Goal: Task Accomplishment & Management: Use online tool/utility

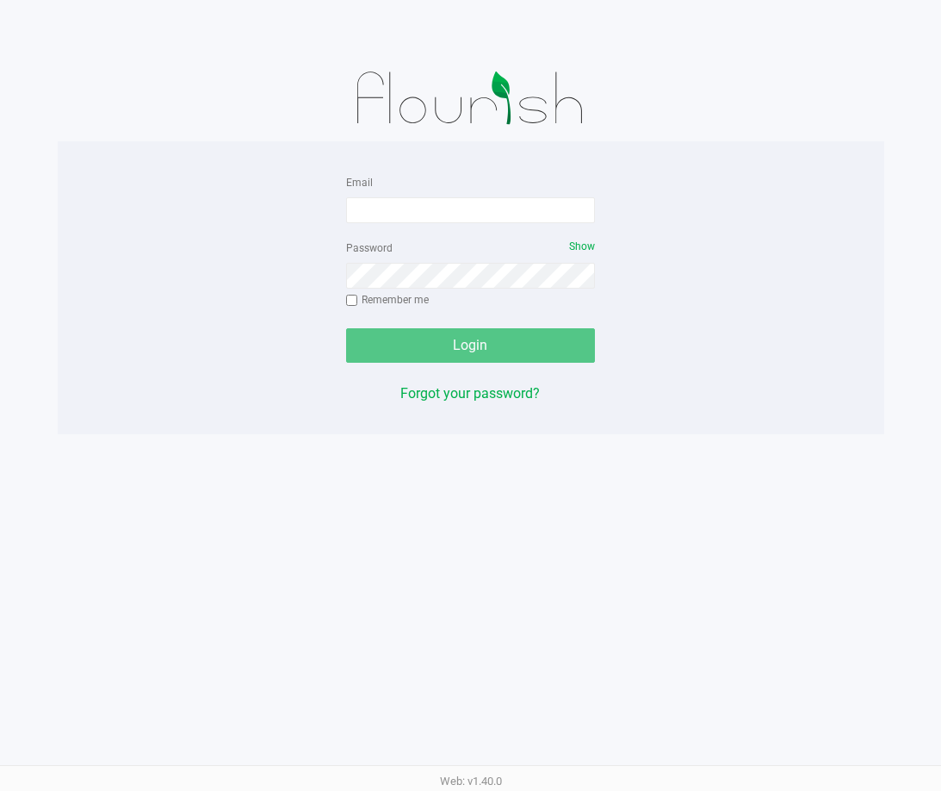
click at [441, 188] on div "Email" at bounding box center [471, 197] width 250 height 52
click at [447, 203] on input "Email" at bounding box center [471, 210] width 250 height 26
type input "[EMAIL_ADDRESS][DOMAIN_NAME]"
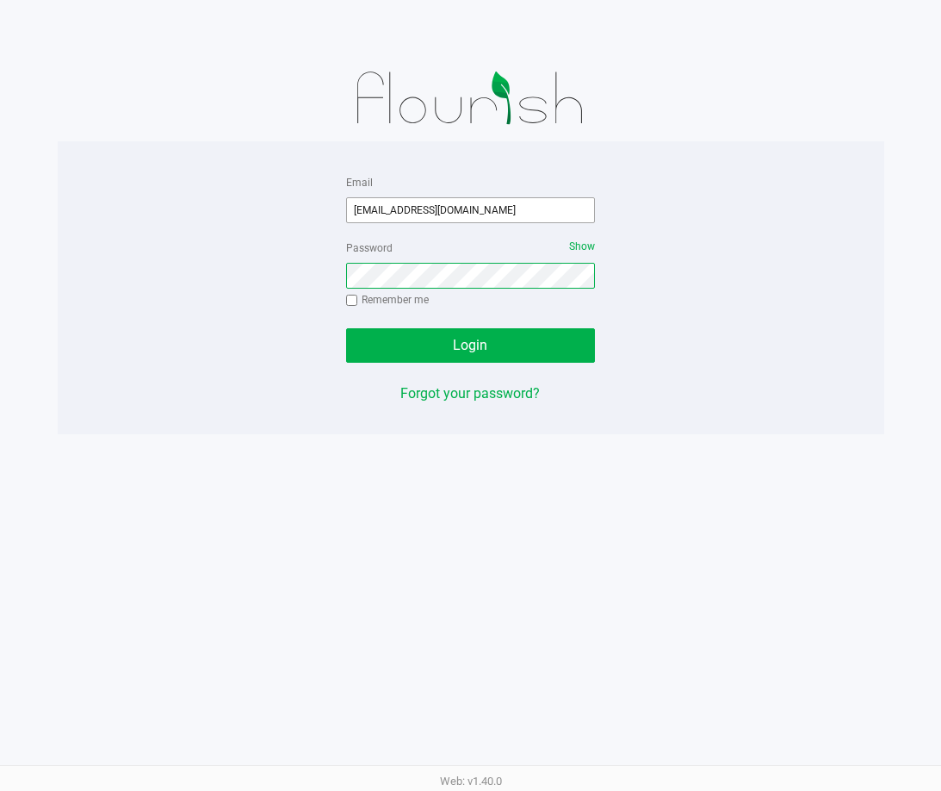
click at [346, 328] on button "Login" at bounding box center [471, 345] width 250 height 34
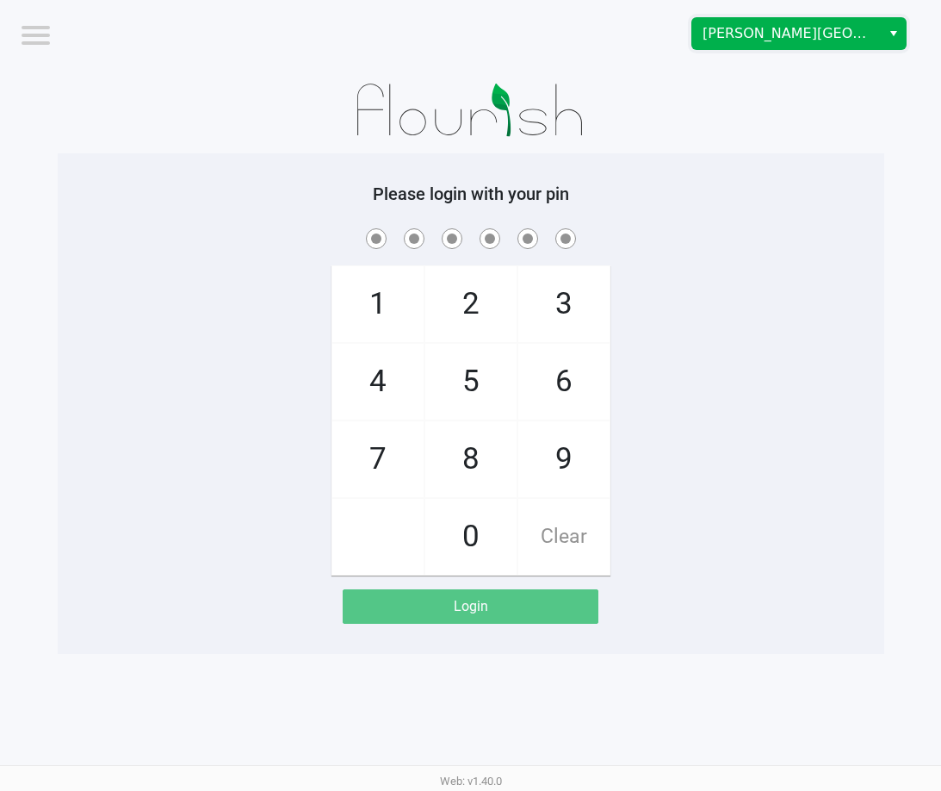
click at [767, 47] on span "[PERSON_NAME][GEOGRAPHIC_DATA]" at bounding box center [786, 33] width 189 height 31
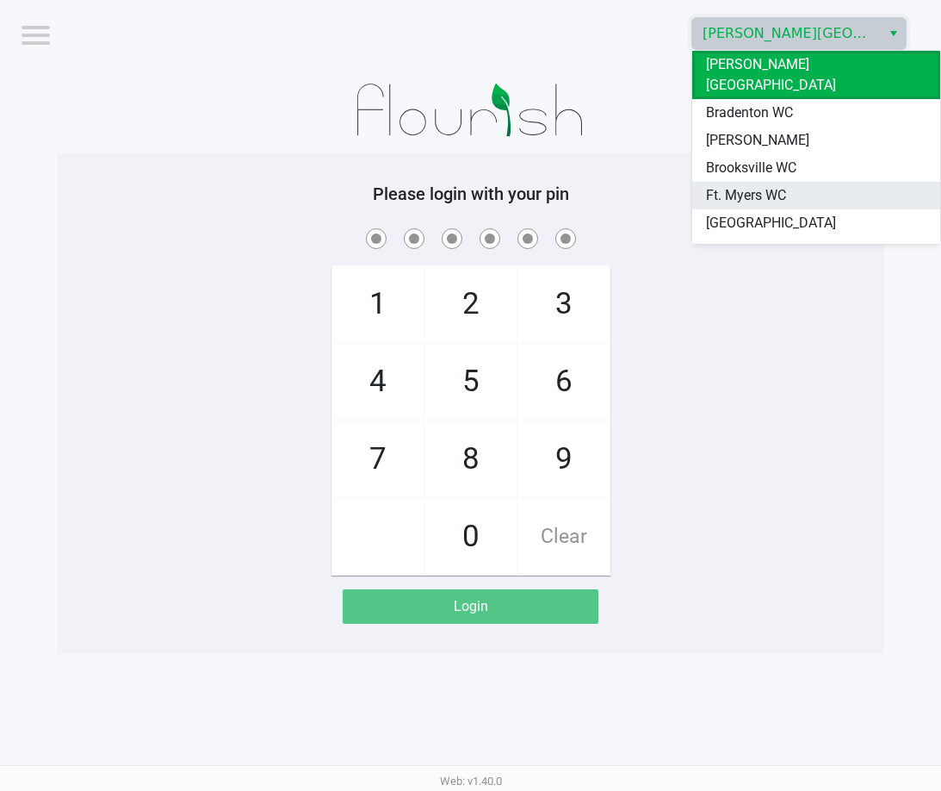
click at [727, 185] on span "Ft. Myers WC" at bounding box center [746, 195] width 80 height 21
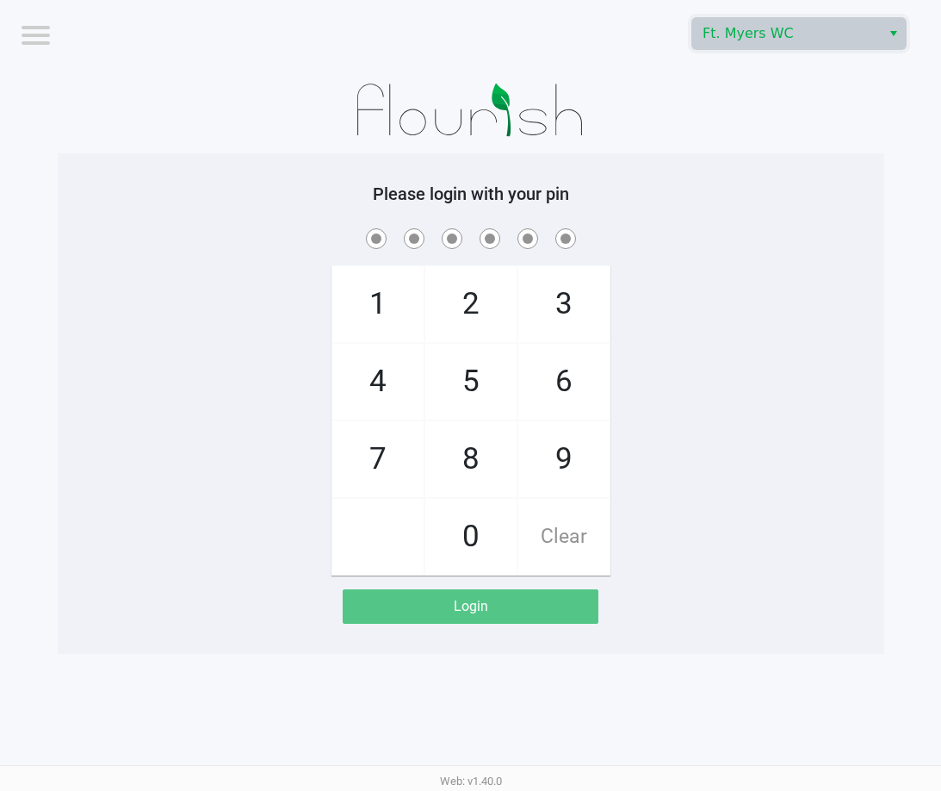
click at [716, 164] on div "Please login with your pin 1 4 7 2 5 8 0 3 6 9 Clear Login" at bounding box center [471, 403] width 827 height 500
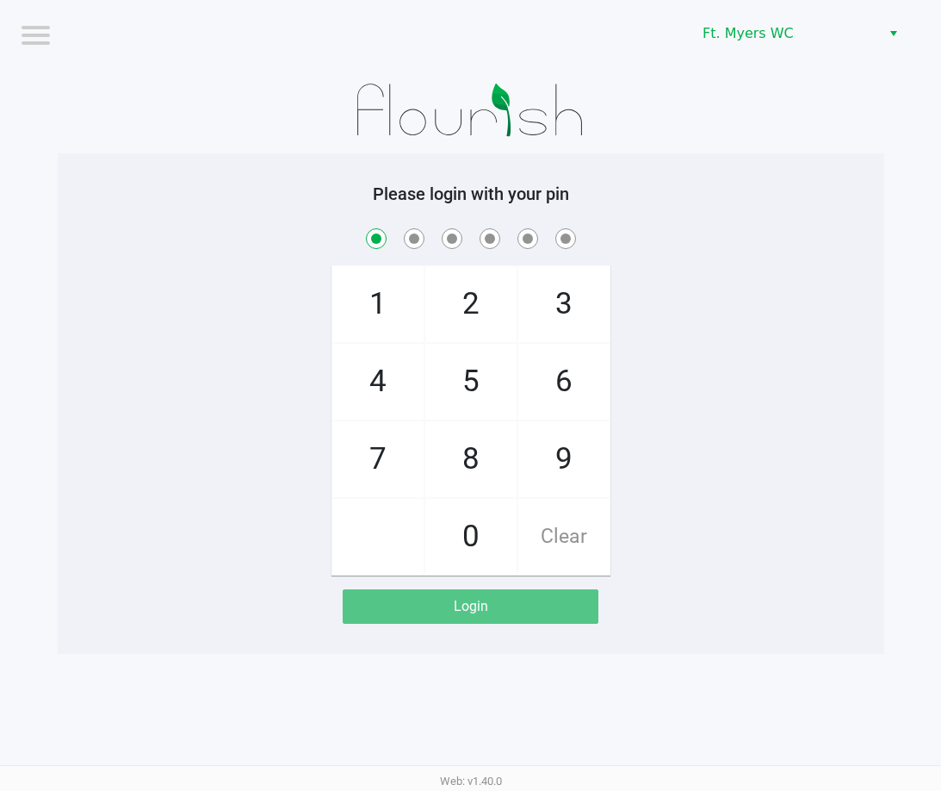
checkbox input "true"
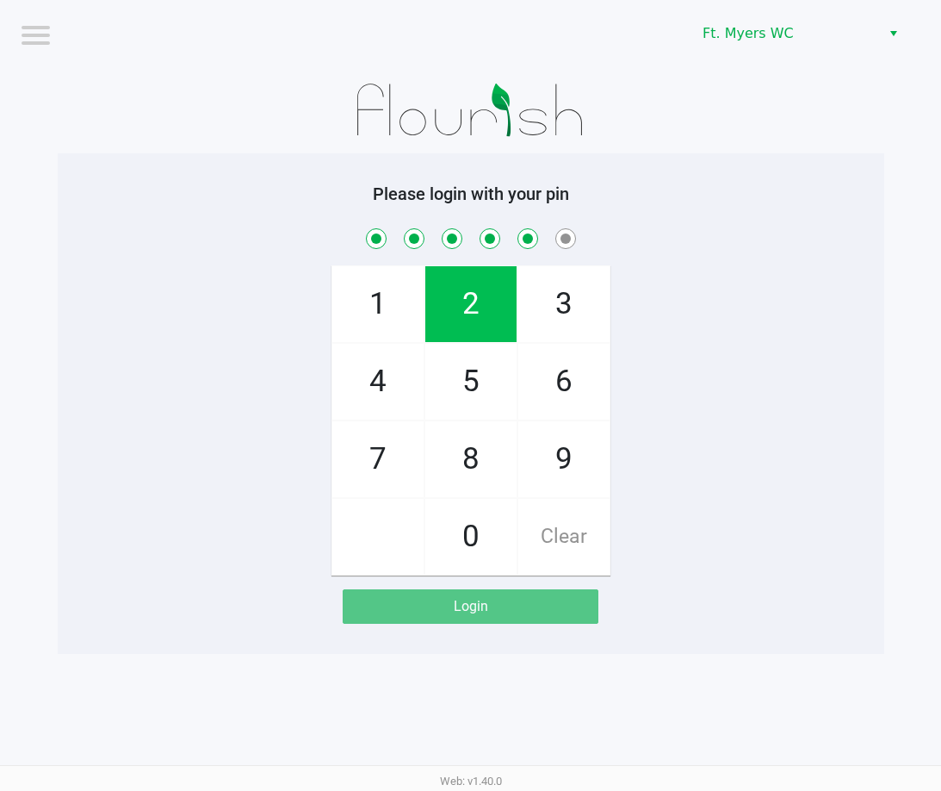
checkbox input "true"
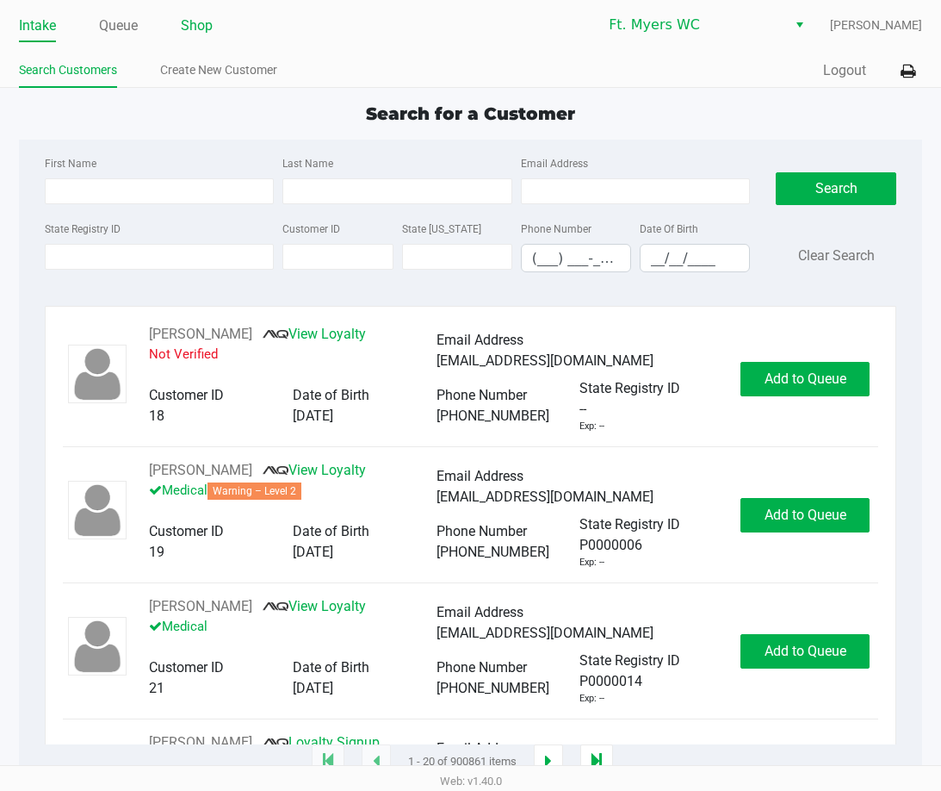
click at [183, 23] on link "Shop" at bounding box center [197, 26] width 32 height 24
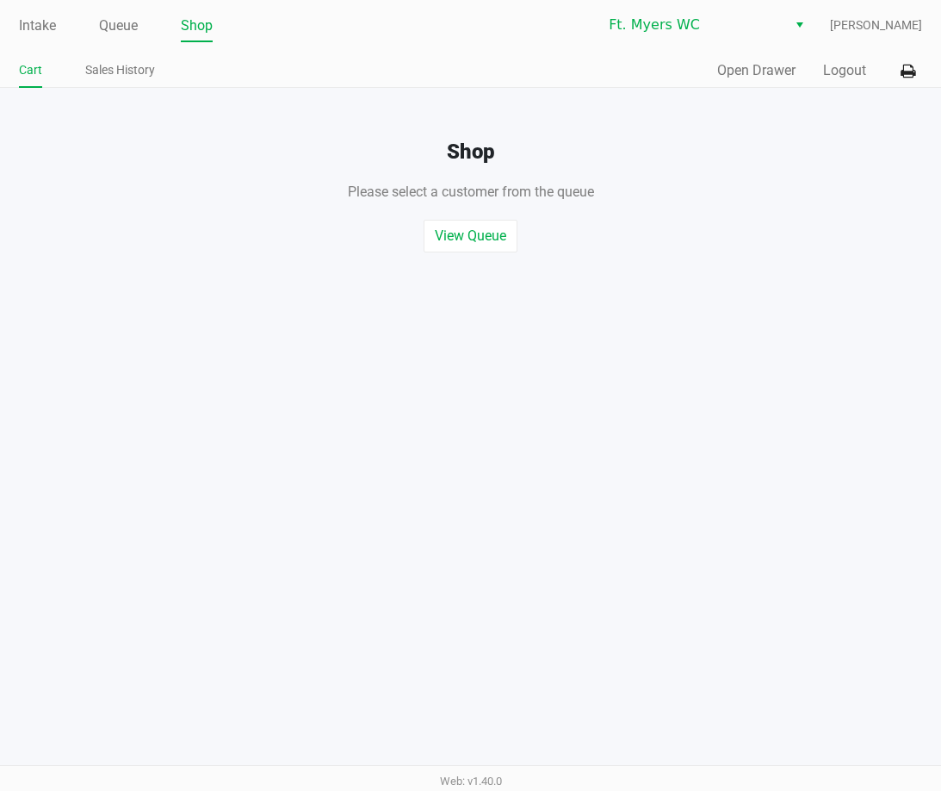
drag, startPoint x: 595, startPoint y: 70, endPoint x: 550, endPoint y: 48, distance: 49.7
click at [556, 53] on div "Intake Queue Shop Ft. [PERSON_NAME] [PERSON_NAME] Cart Sales History Quick Sale…" at bounding box center [470, 44] width 941 height 88
click at [550, 48] on div "Intake Queue Shop Ft. [PERSON_NAME] [PERSON_NAME] Cart Sales History Quick Sale…" at bounding box center [470, 44] width 941 height 88
click at [916, 76] on icon at bounding box center [908, 71] width 15 height 12
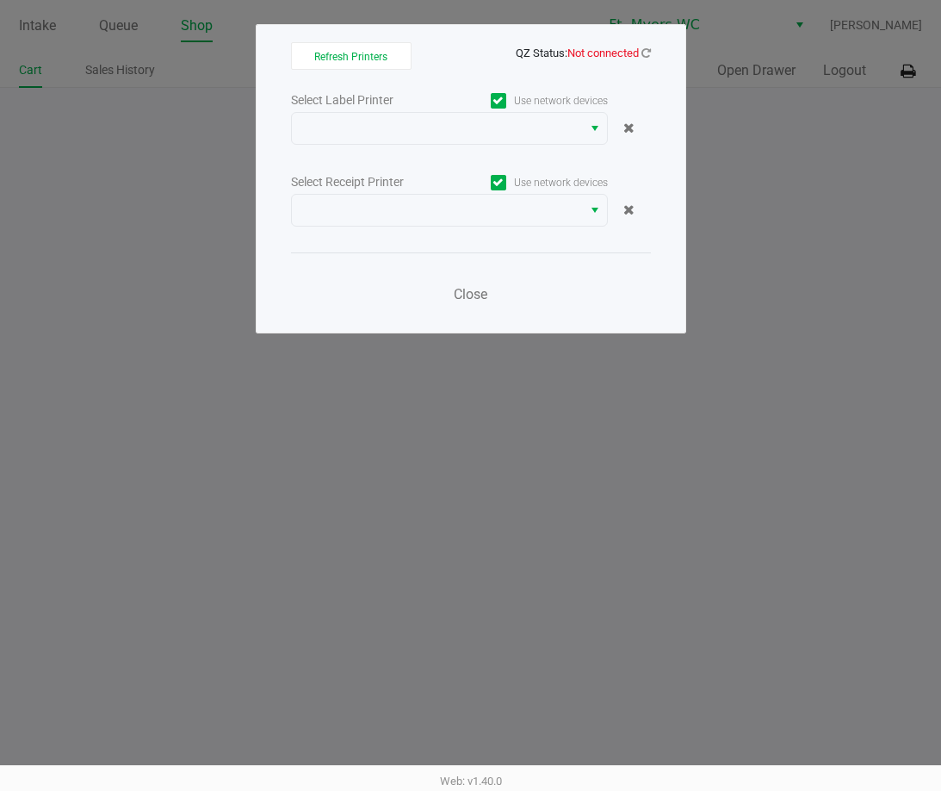
click at [470, 312] on div "Close" at bounding box center [471, 283] width 360 height 63
click at [644, 50] on icon at bounding box center [646, 52] width 9 height 11
click at [643, 50] on icon at bounding box center [646, 52] width 9 height 11
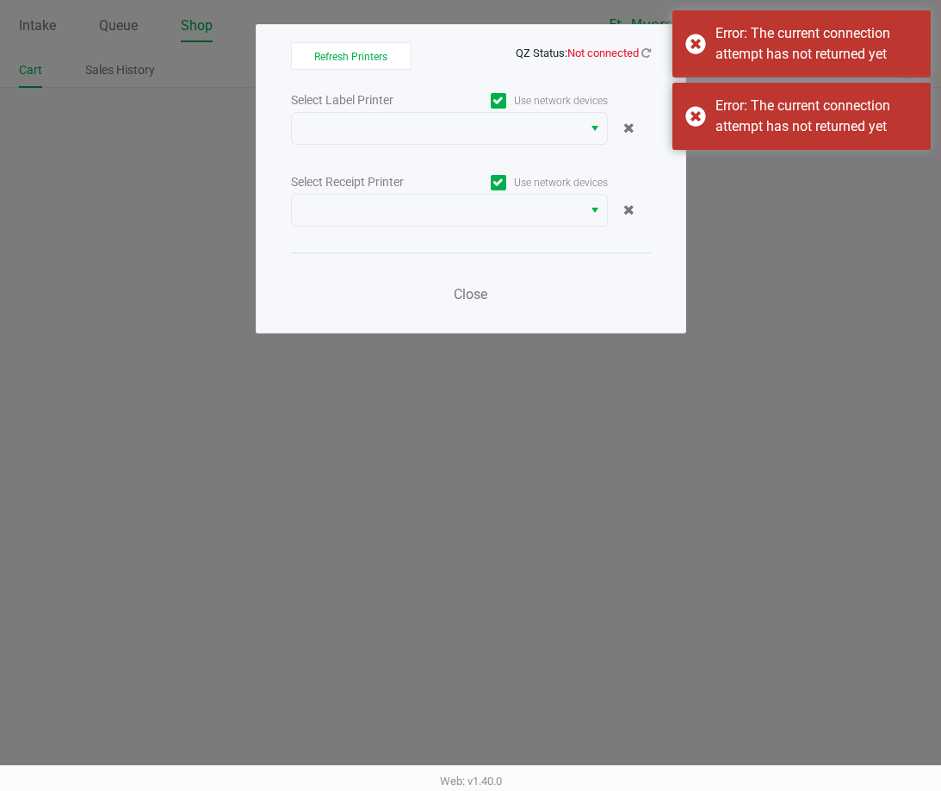
click at [169, 790] on div "Web: v1.40.0" at bounding box center [470, 780] width 941 height 31
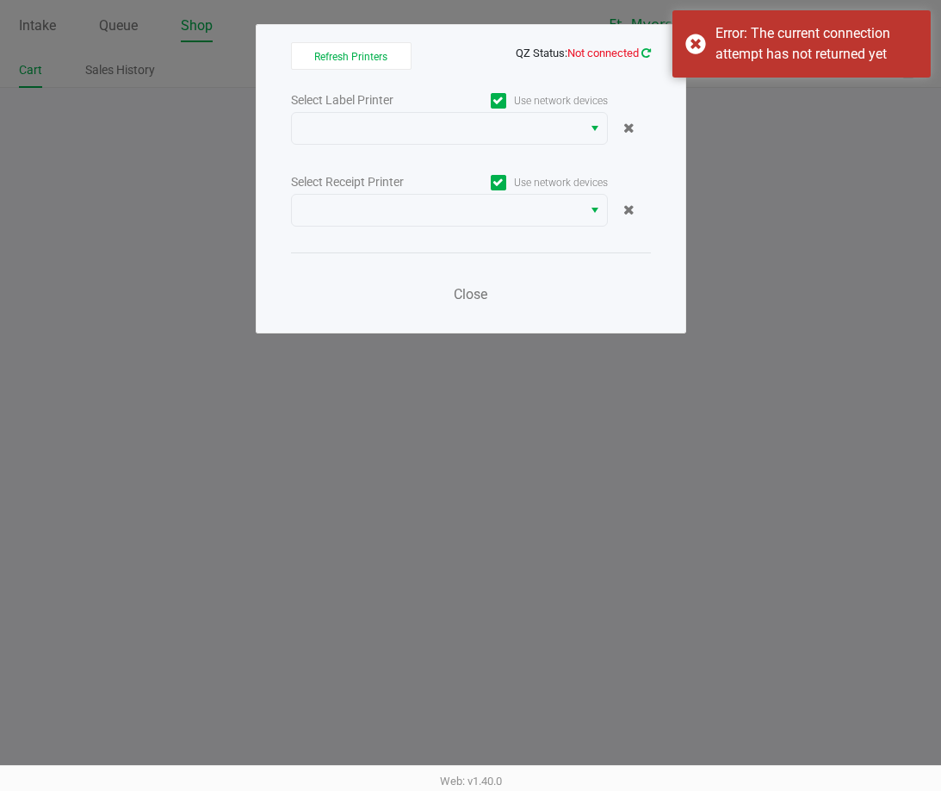
click at [645, 58] on link at bounding box center [646, 53] width 9 height 13
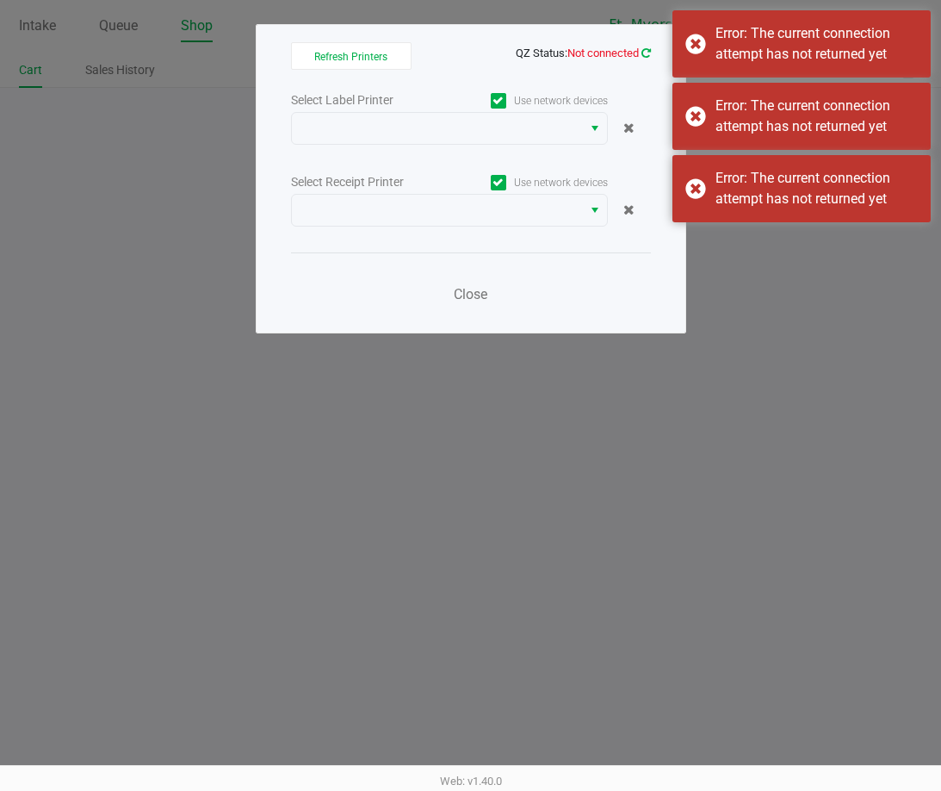
click at [649, 56] on icon at bounding box center [646, 52] width 9 height 11
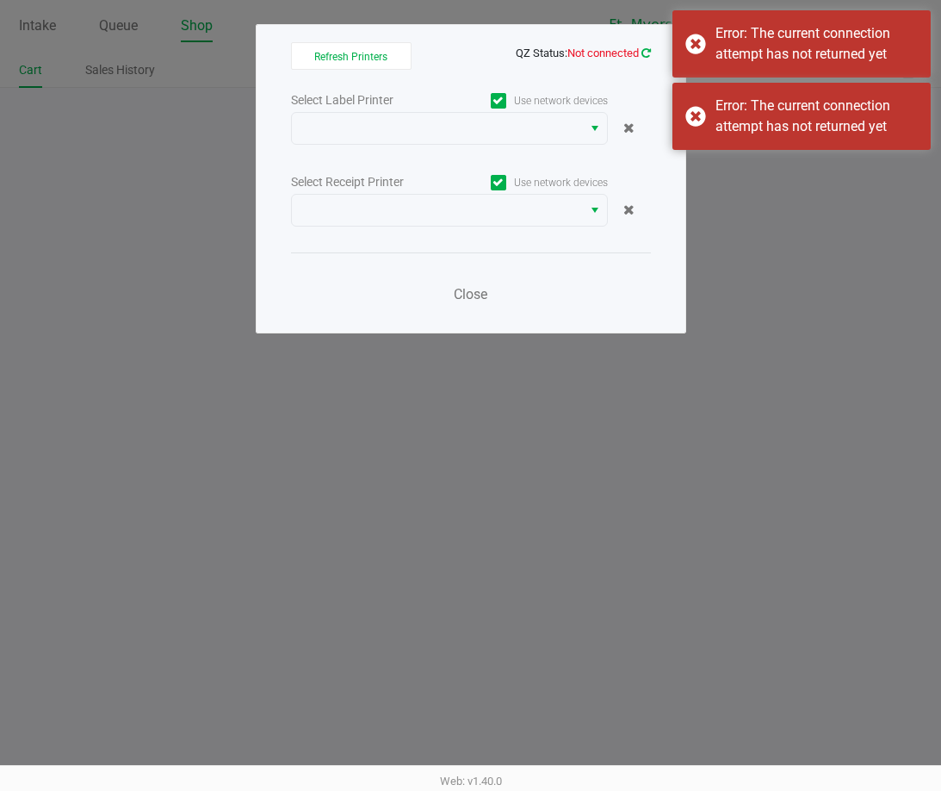
click at [649, 56] on icon at bounding box center [646, 52] width 9 height 11
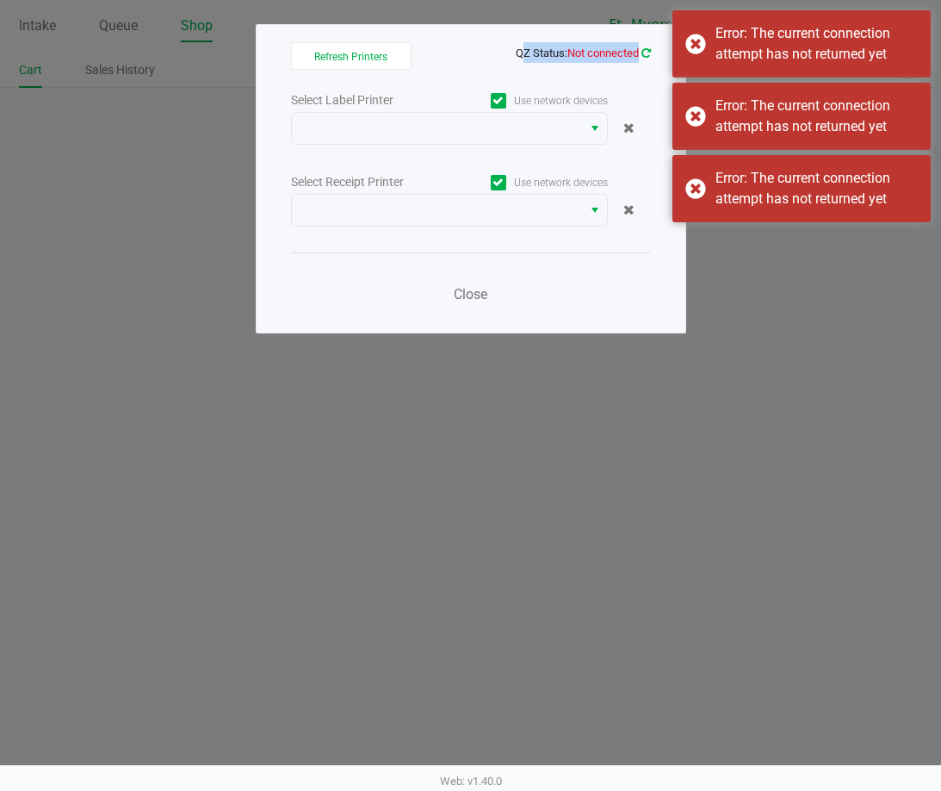
click at [649, 56] on icon at bounding box center [646, 53] width 14 height 15
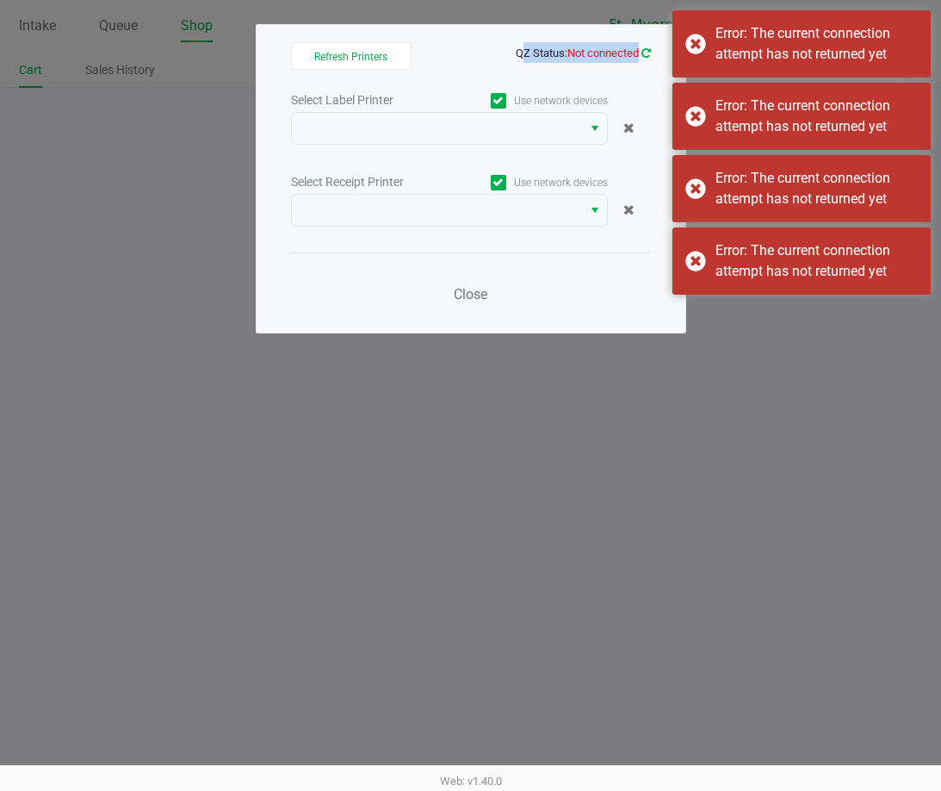
click at [649, 56] on icon at bounding box center [646, 52] width 9 height 11
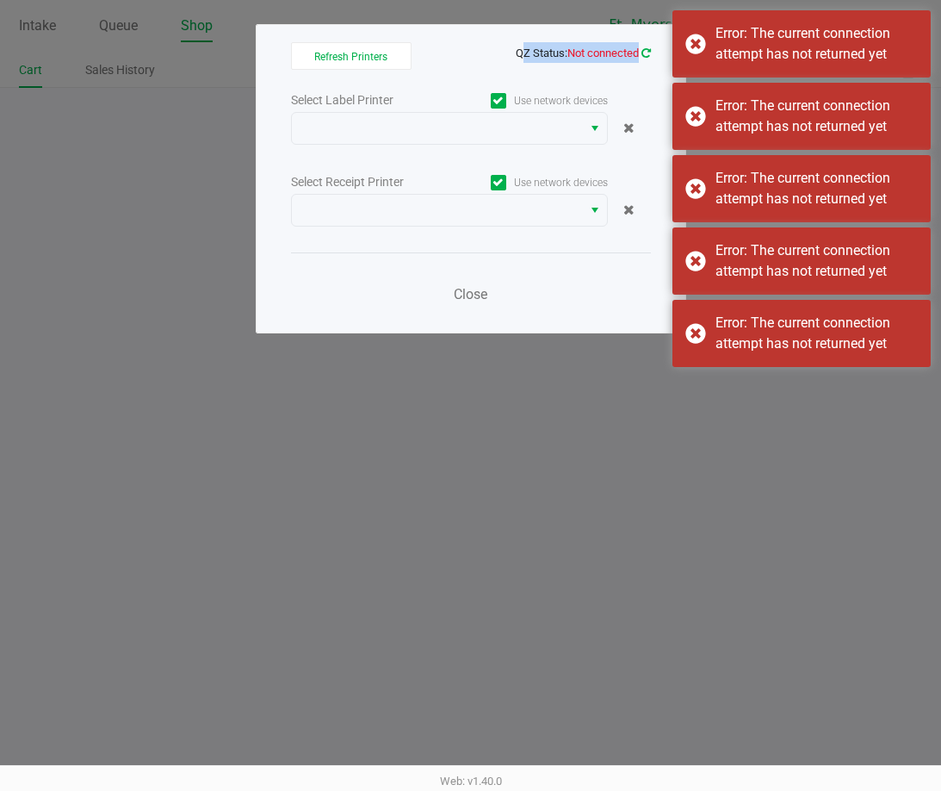
click at [649, 56] on icon at bounding box center [646, 52] width 9 height 11
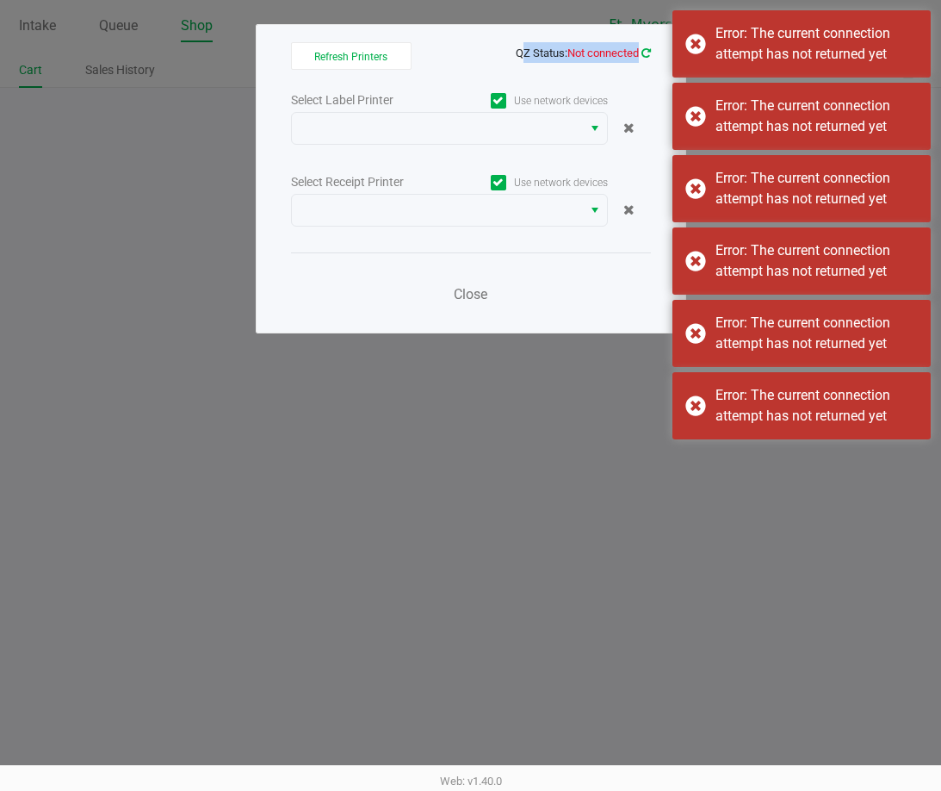
click at [649, 56] on icon at bounding box center [646, 53] width 11 height 12
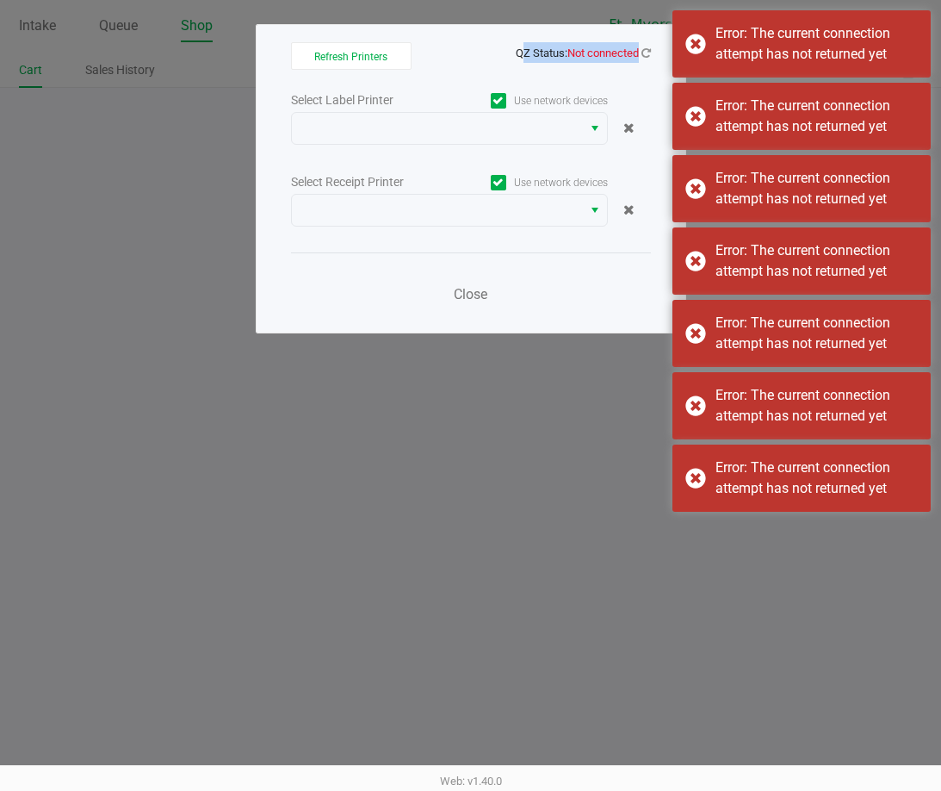
click at [606, 38] on div "Refresh Printers QZ Status: Not connected Select Label Printer Use network devi…" at bounding box center [471, 178] width 431 height 309
click at [646, 47] on icon at bounding box center [646, 54] width 12 height 14
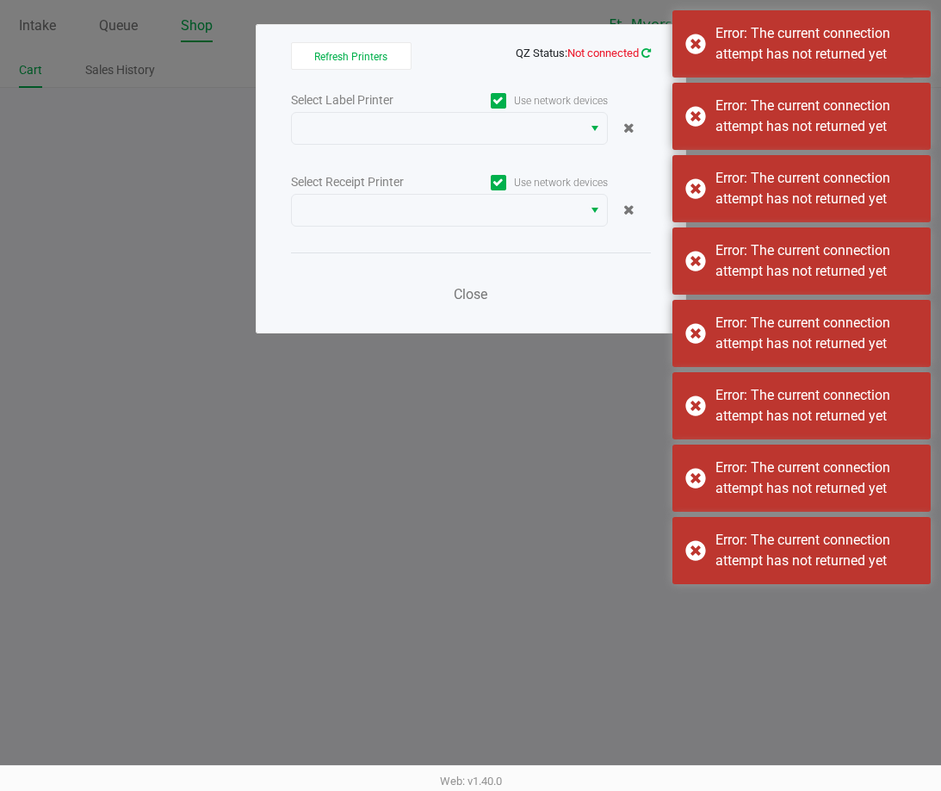
click at [648, 50] on icon at bounding box center [646, 53] width 11 height 12
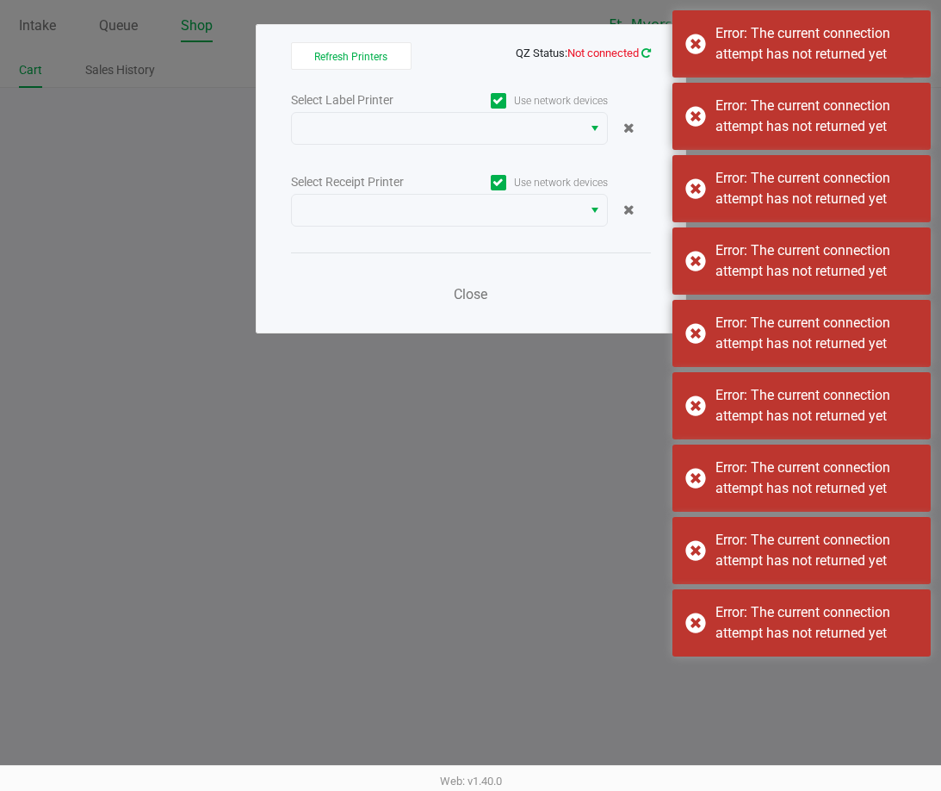
click at [648, 50] on icon at bounding box center [646, 53] width 11 height 12
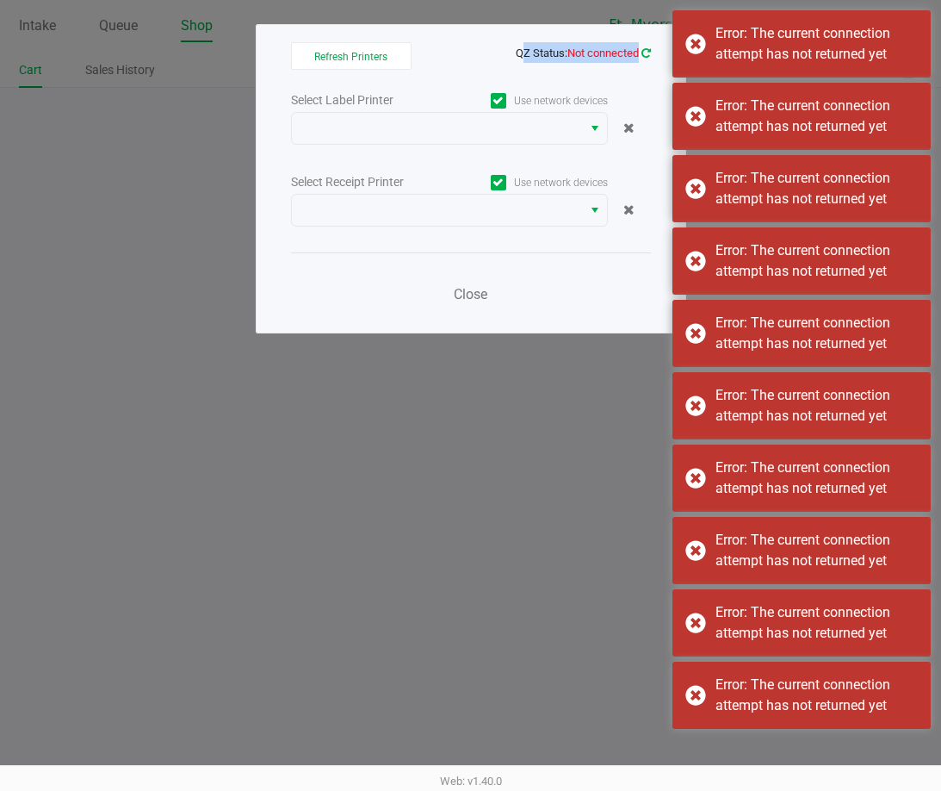
click at [648, 50] on icon at bounding box center [646, 53] width 11 height 12
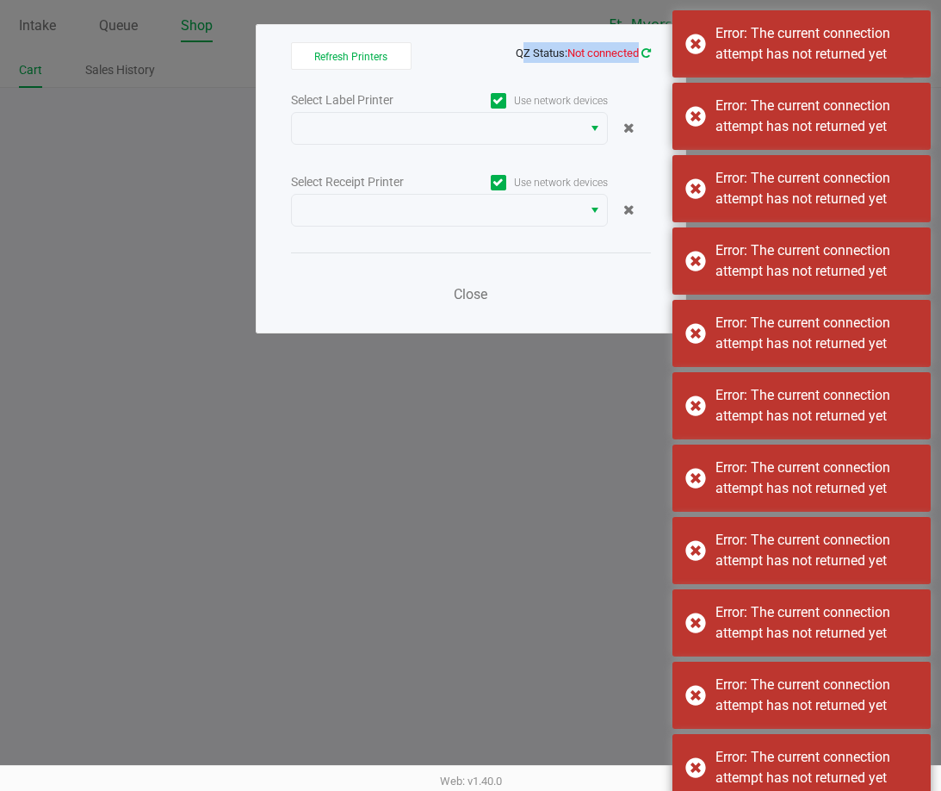
click at [648, 50] on icon at bounding box center [646, 53] width 14 height 15
click at [542, 64] on choose-printers "Refresh Printers QZ Status: Not connected Select Label Printer Use network devi…" at bounding box center [471, 178] width 360 height 273
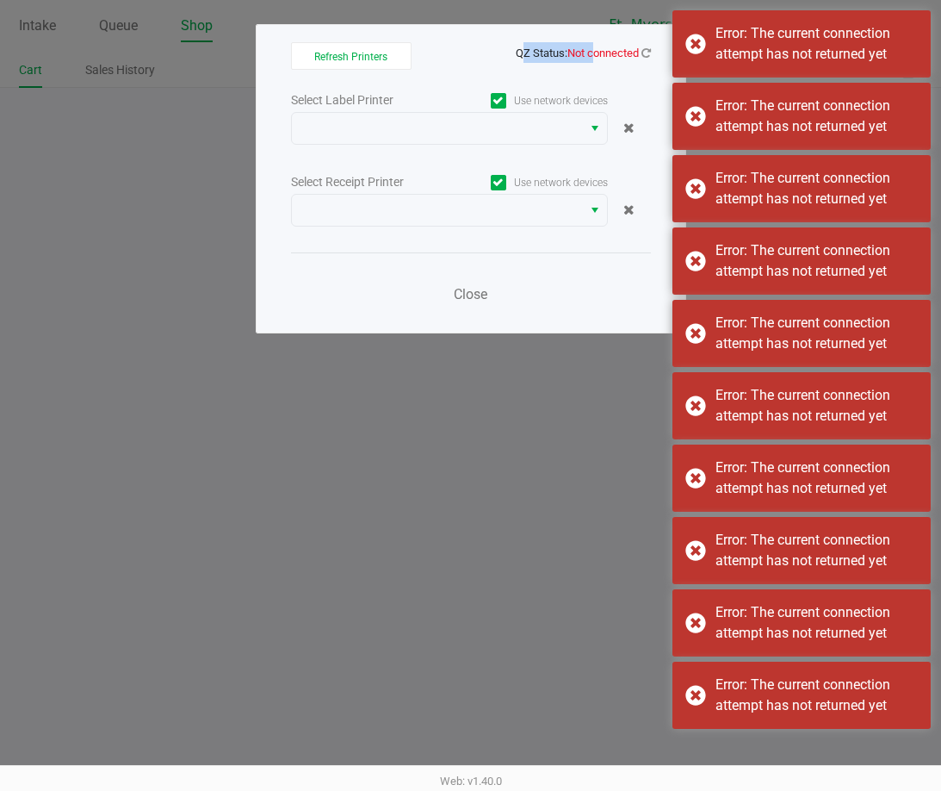
drag, startPoint x: 483, startPoint y: 45, endPoint x: 582, endPoint y: 53, distance: 99.4
click at [582, 53] on span "QZ Status: Not connected" at bounding box center [471, 52] width 360 height 21
click at [582, 53] on span "Not connected" at bounding box center [603, 53] width 71 height 13
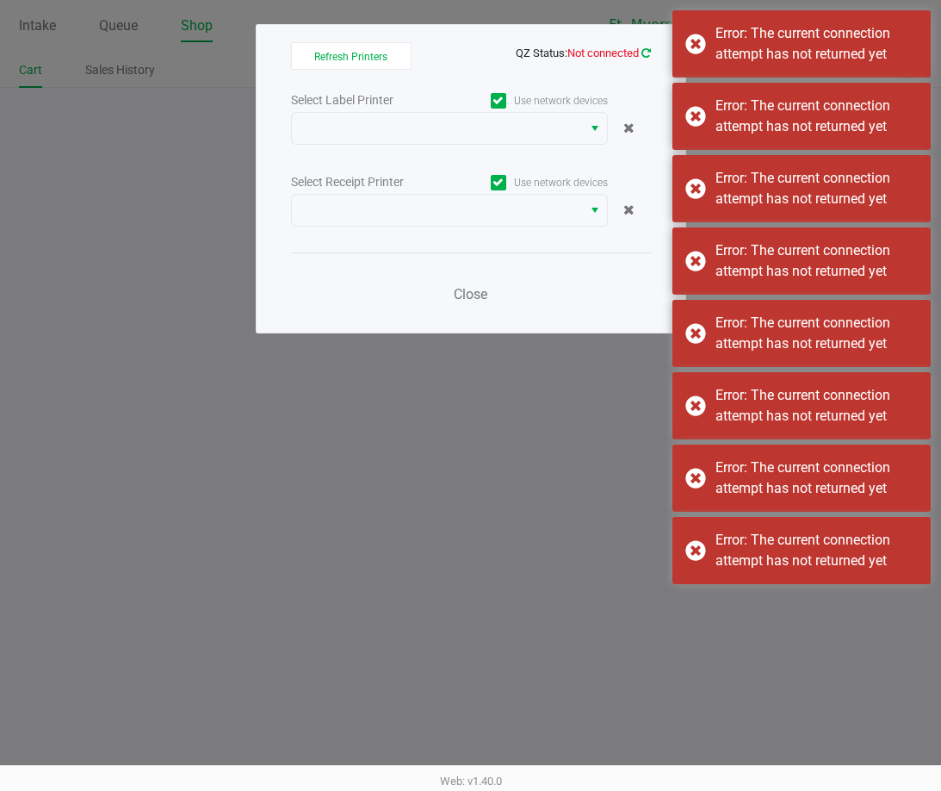
click at [644, 53] on icon at bounding box center [646, 52] width 9 height 11
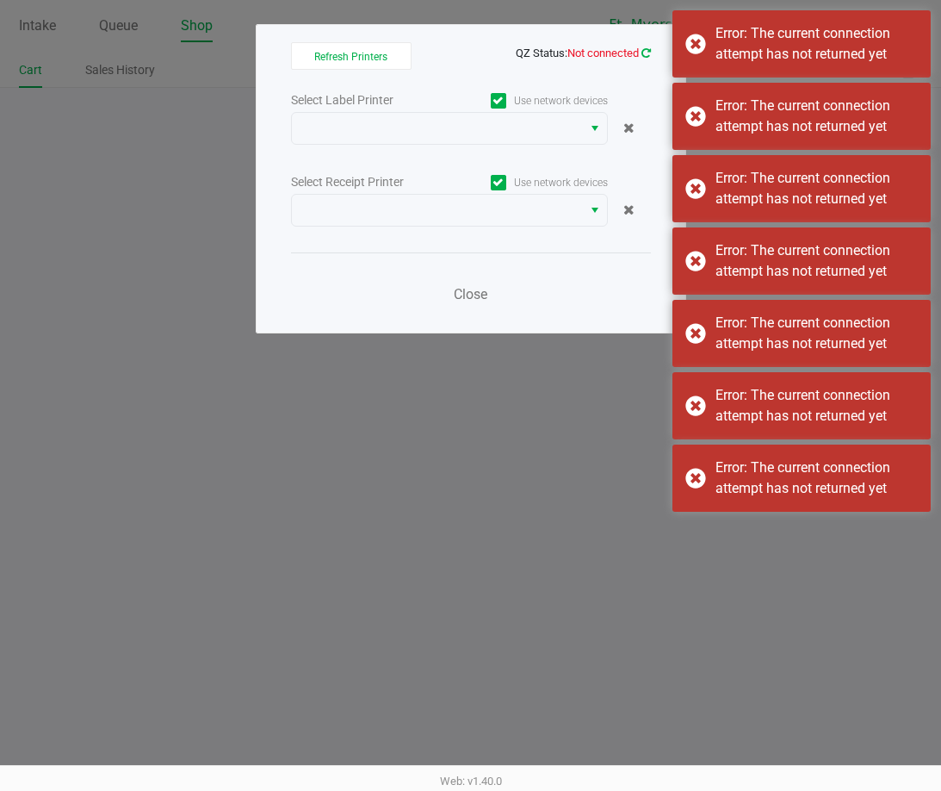
click at [644, 53] on icon at bounding box center [646, 52] width 9 height 11
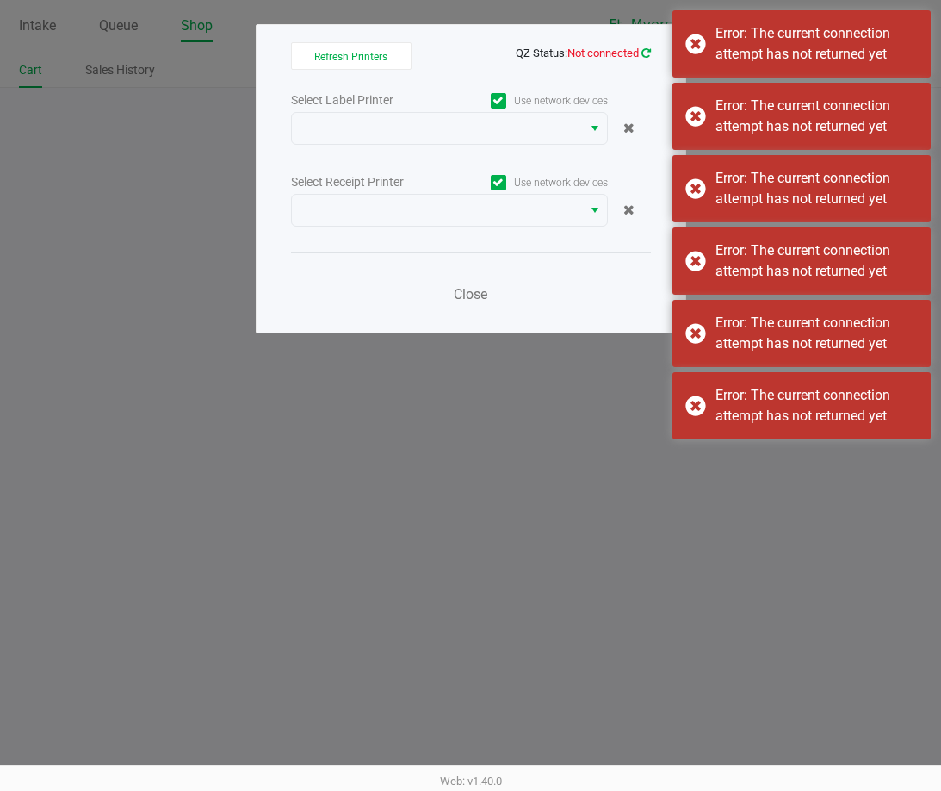
click at [644, 53] on icon at bounding box center [646, 53] width 11 height 12
click at [644, 53] on icon at bounding box center [646, 52] width 9 height 11
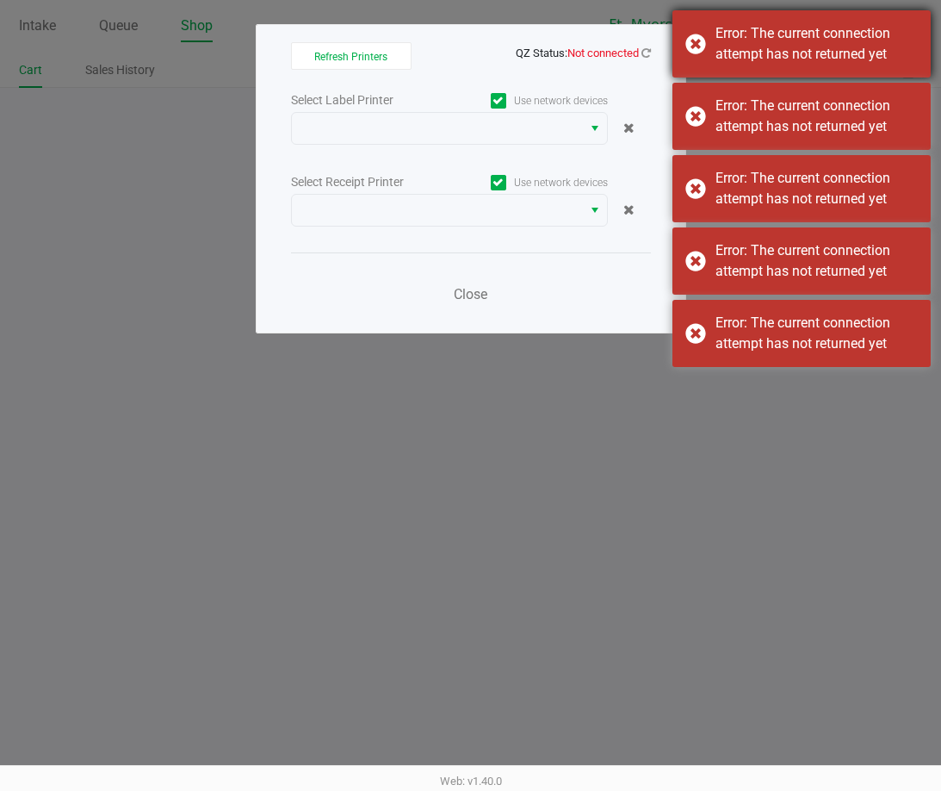
click at [764, 47] on div "Error: The current connection attempt has not returned yet" at bounding box center [817, 43] width 202 height 41
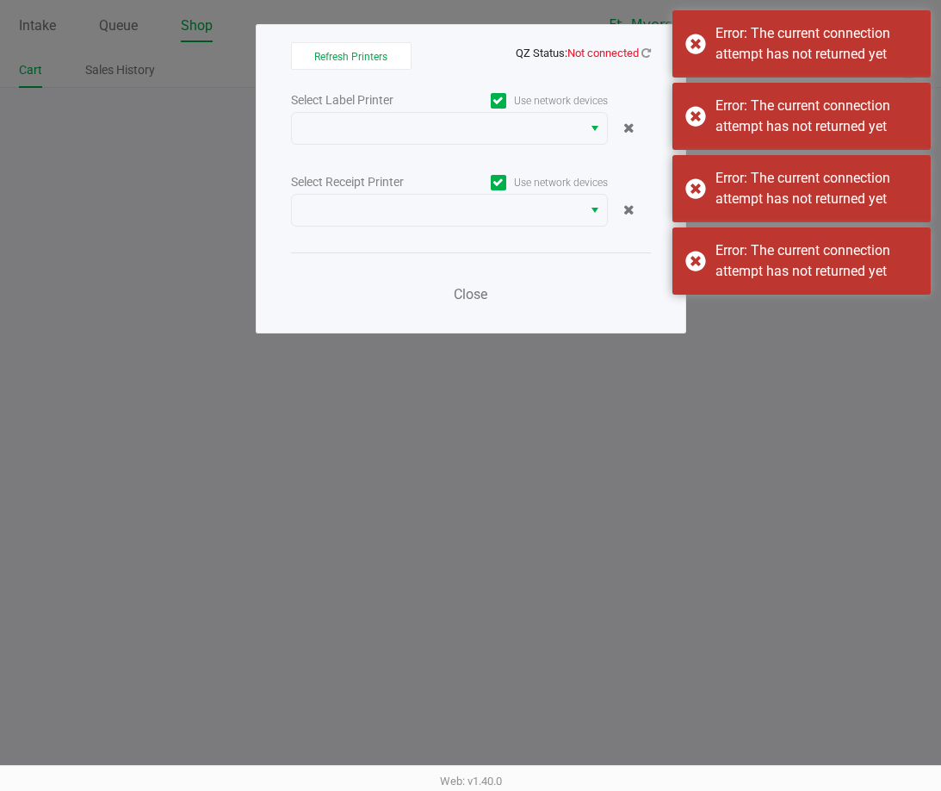
click at [758, 47] on div "Error: The current connection attempt has not returned yet" at bounding box center [817, 43] width 202 height 41
click at [752, 96] on div "Error: The current connection attempt has not returned yet" at bounding box center [817, 116] width 202 height 41
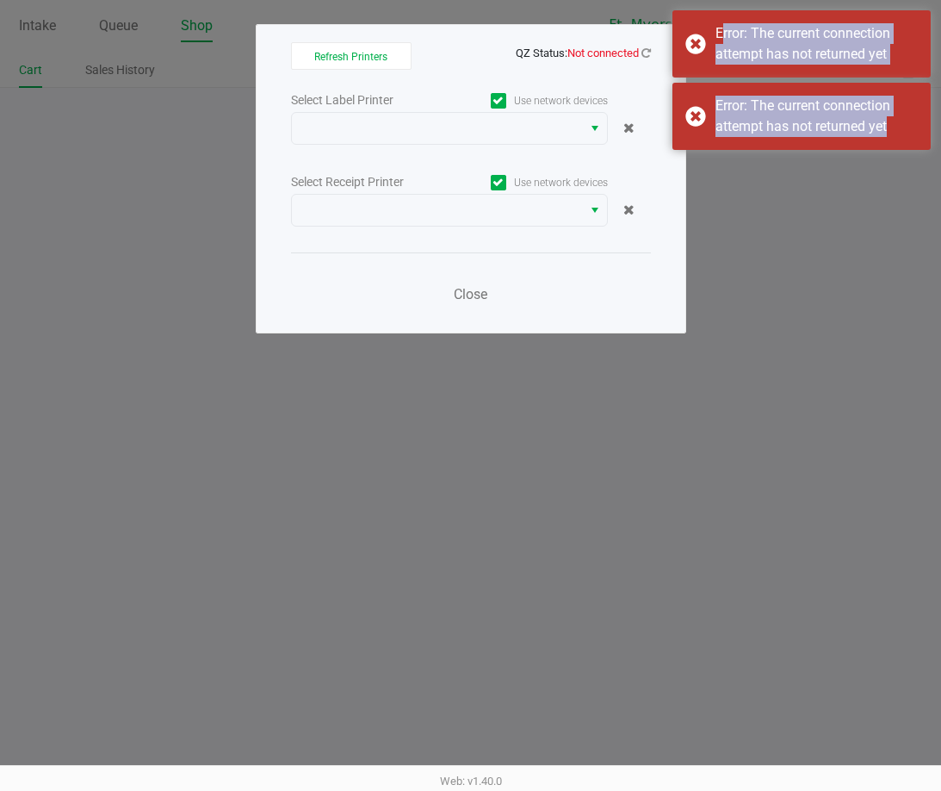
click at [752, 50] on div "Error: The current connection attempt has not returned yet" at bounding box center [817, 43] width 202 height 41
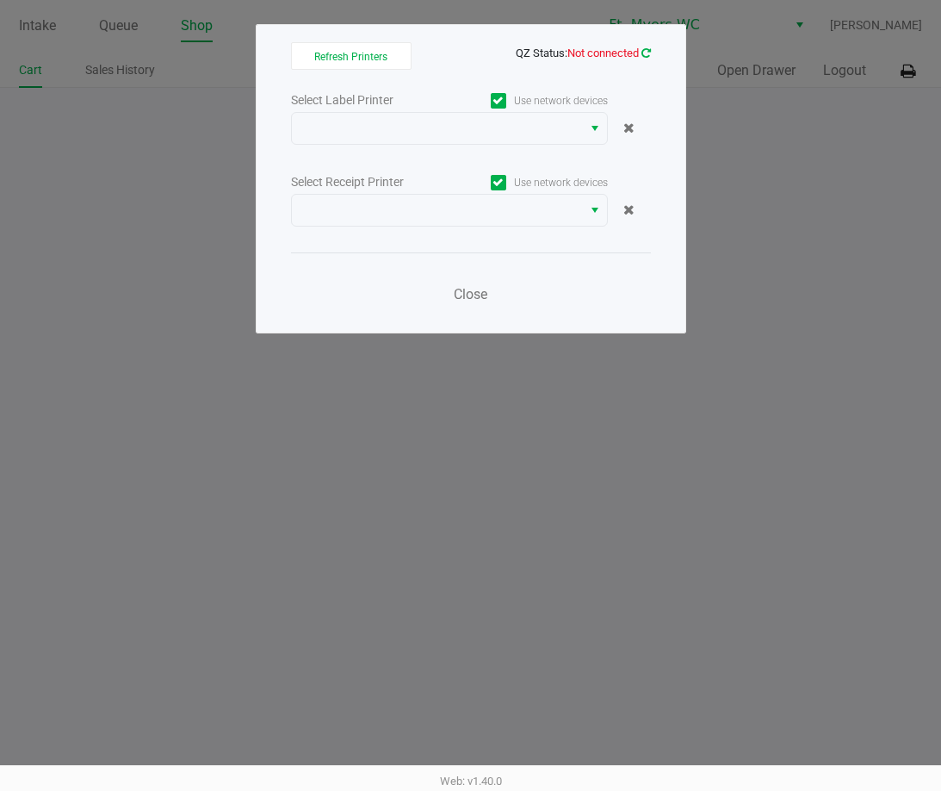
click at [648, 54] on icon at bounding box center [646, 53] width 11 height 12
click at [399, 145] on div "Select Label Printer Use network devices Select Receipt Printer Use network dev…" at bounding box center [471, 202] width 360 height 227
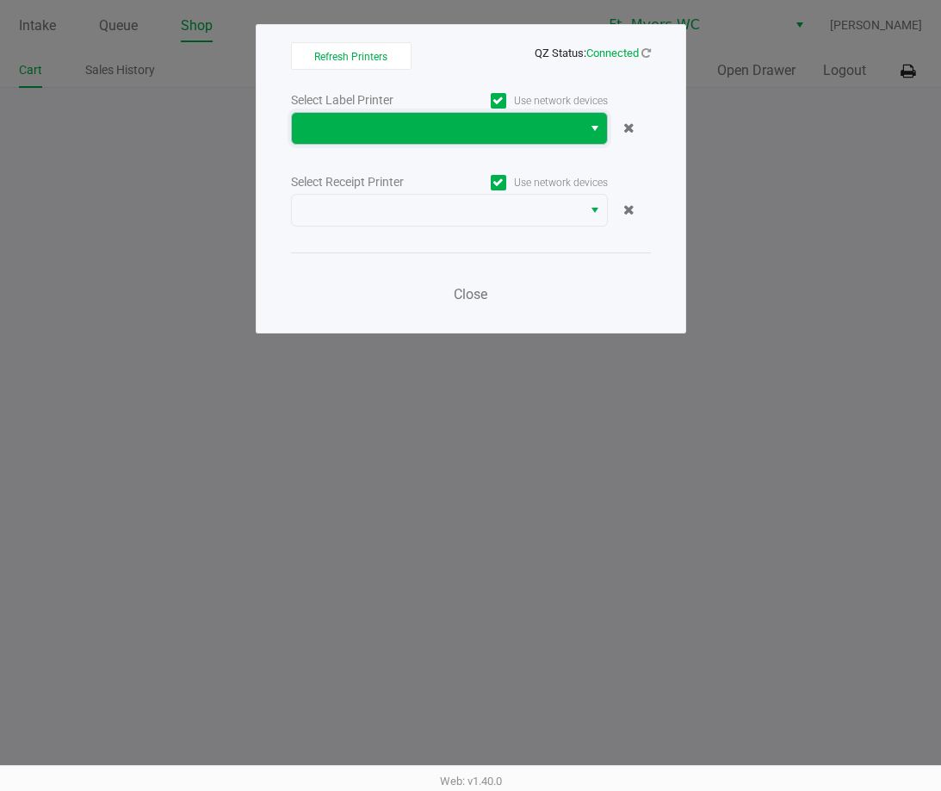
click at [401, 127] on span at bounding box center [437, 128] width 270 height 21
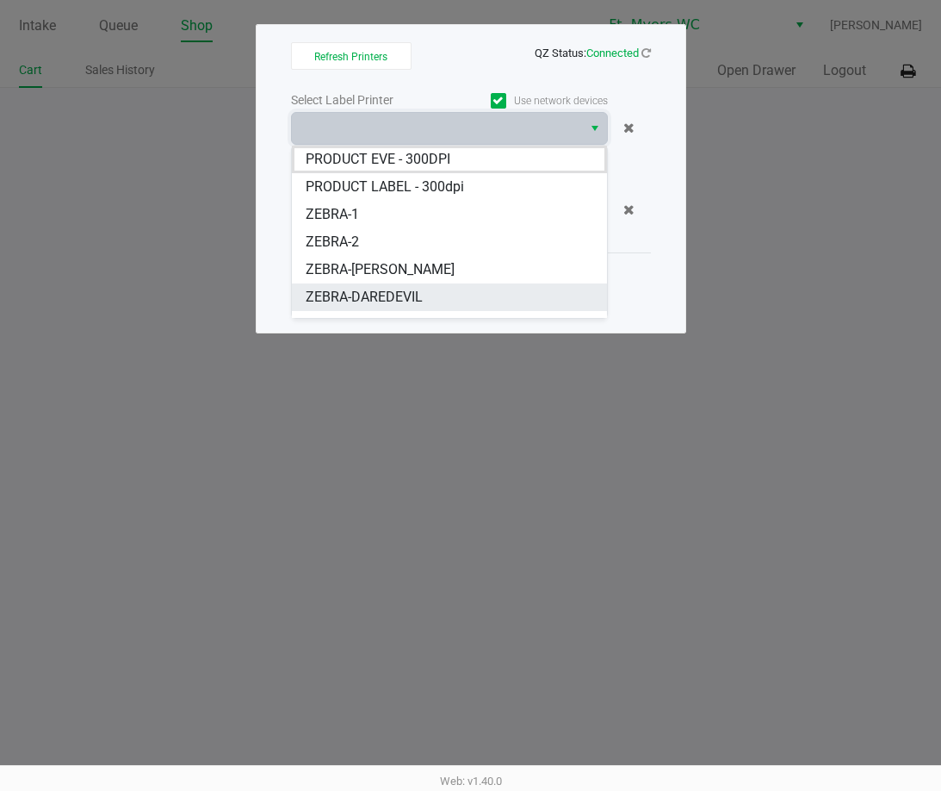
scroll to position [21, 0]
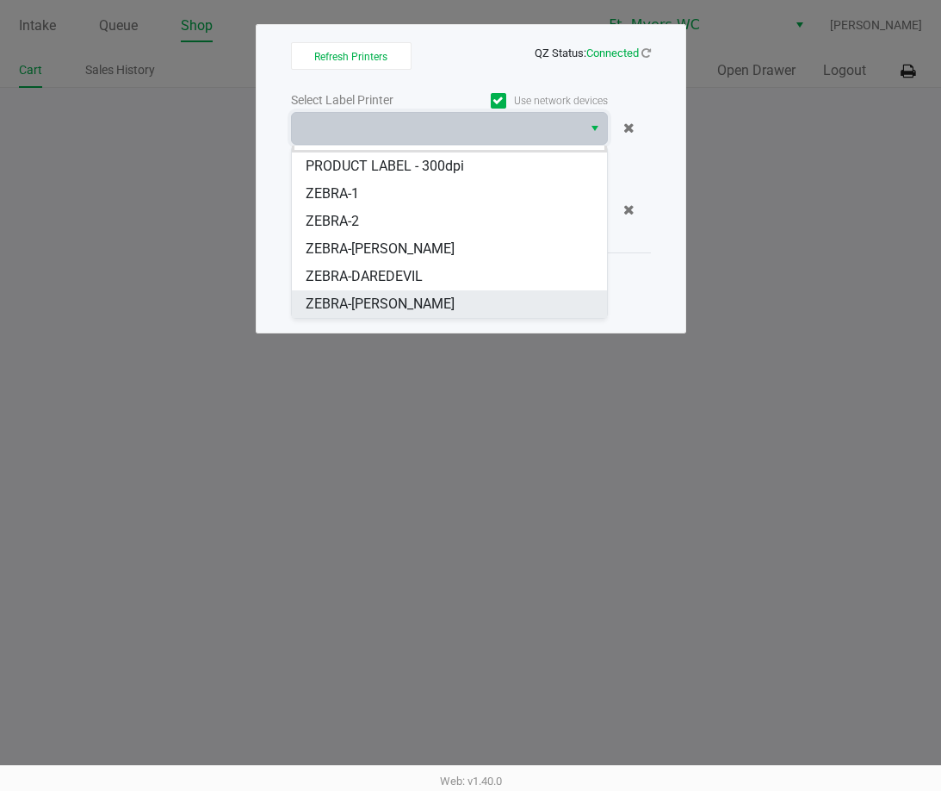
click at [384, 299] on span "ZEBRA-[PERSON_NAME]" at bounding box center [380, 304] width 149 height 21
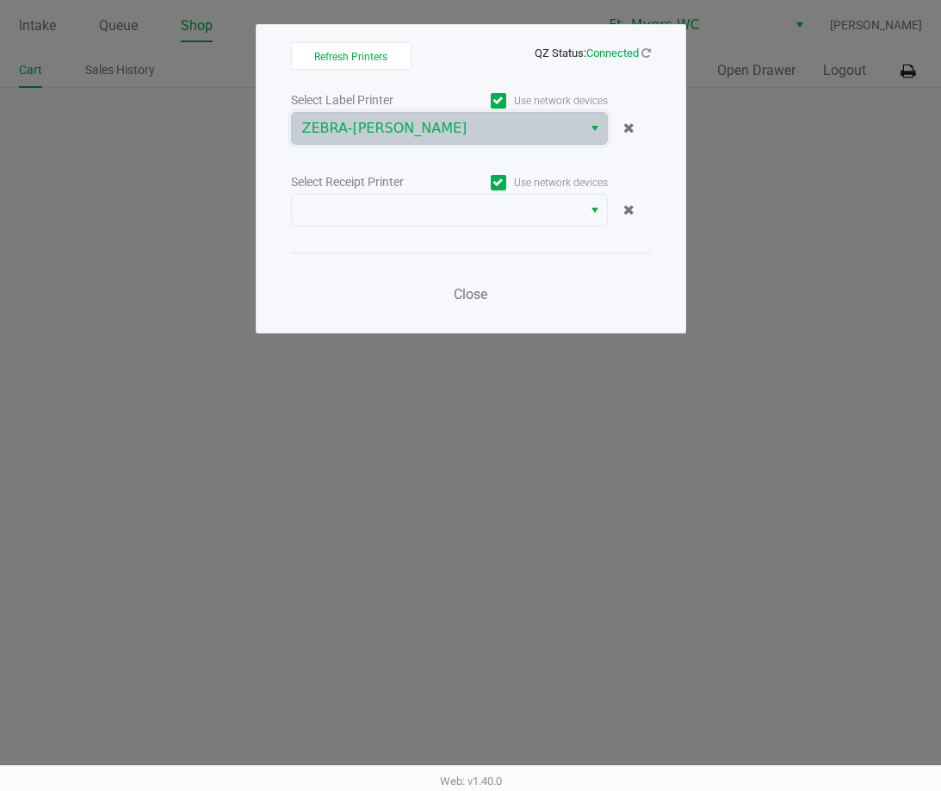
click at [418, 227] on div "Select Label Printer Use network devices ZEBRA-[PERSON_NAME] Select Receipt Pri…" at bounding box center [471, 202] width 360 height 227
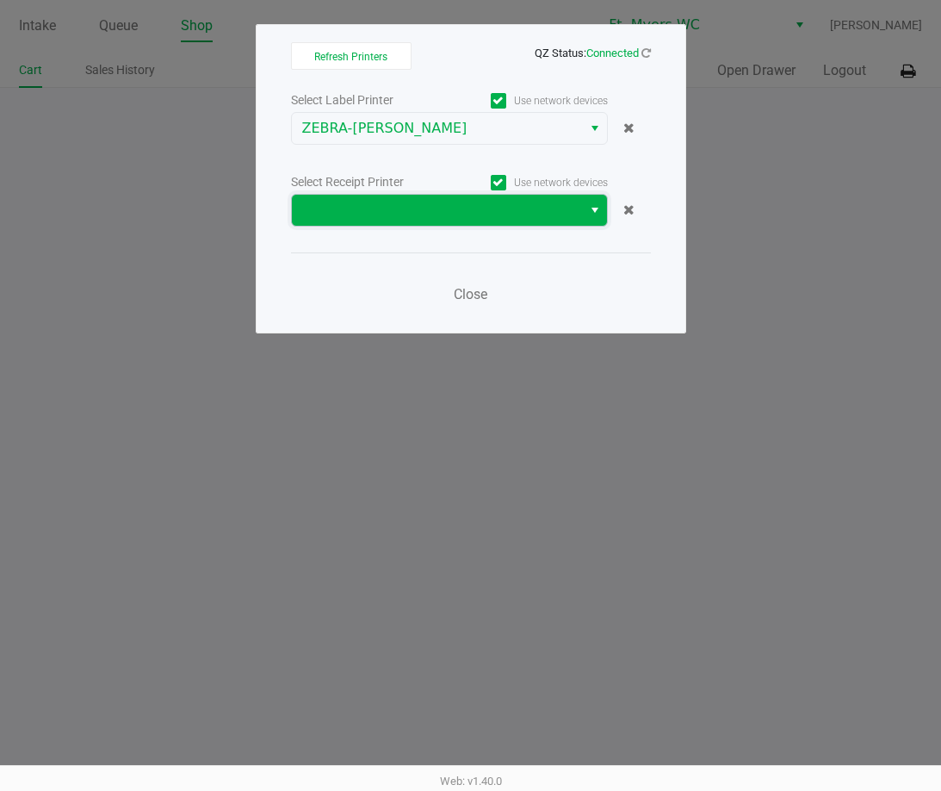
click at [423, 215] on span at bounding box center [437, 210] width 270 height 21
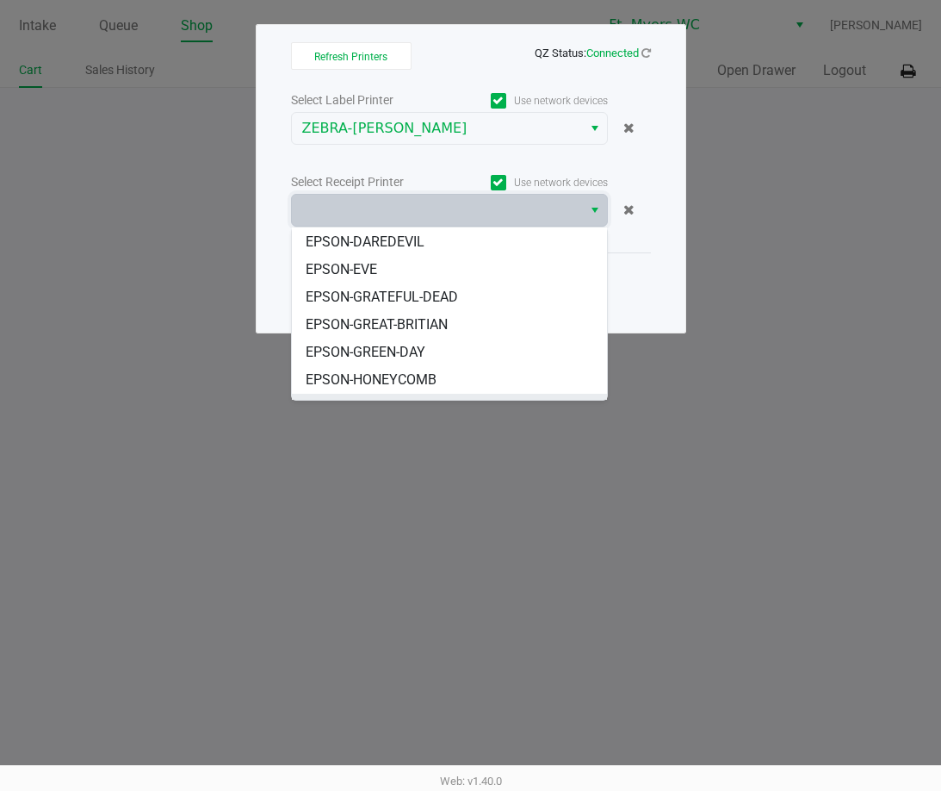
scroll to position [103, 0]
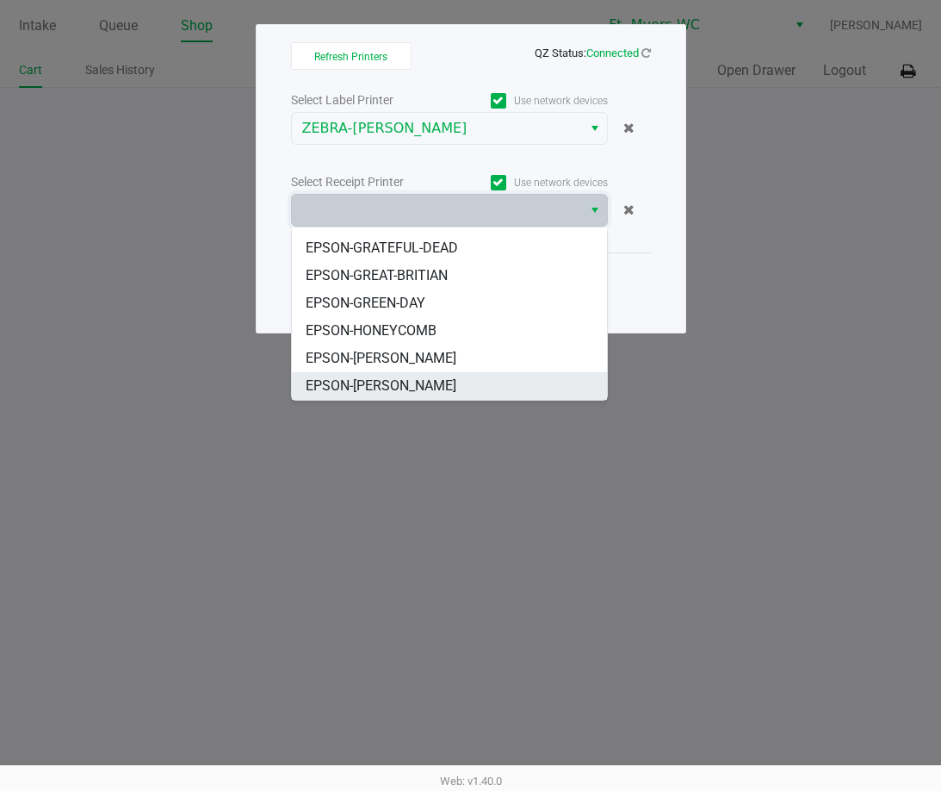
click at [396, 384] on span "EPSON-[PERSON_NAME]" at bounding box center [381, 386] width 151 height 21
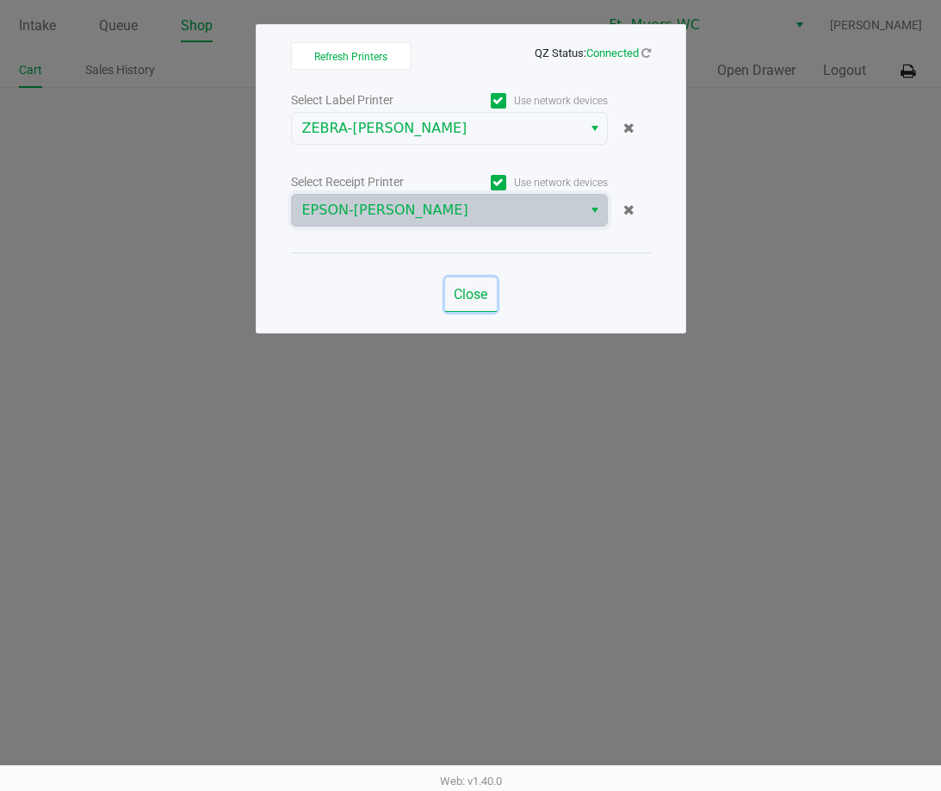
click at [496, 287] on button "Close" at bounding box center [471, 294] width 52 height 34
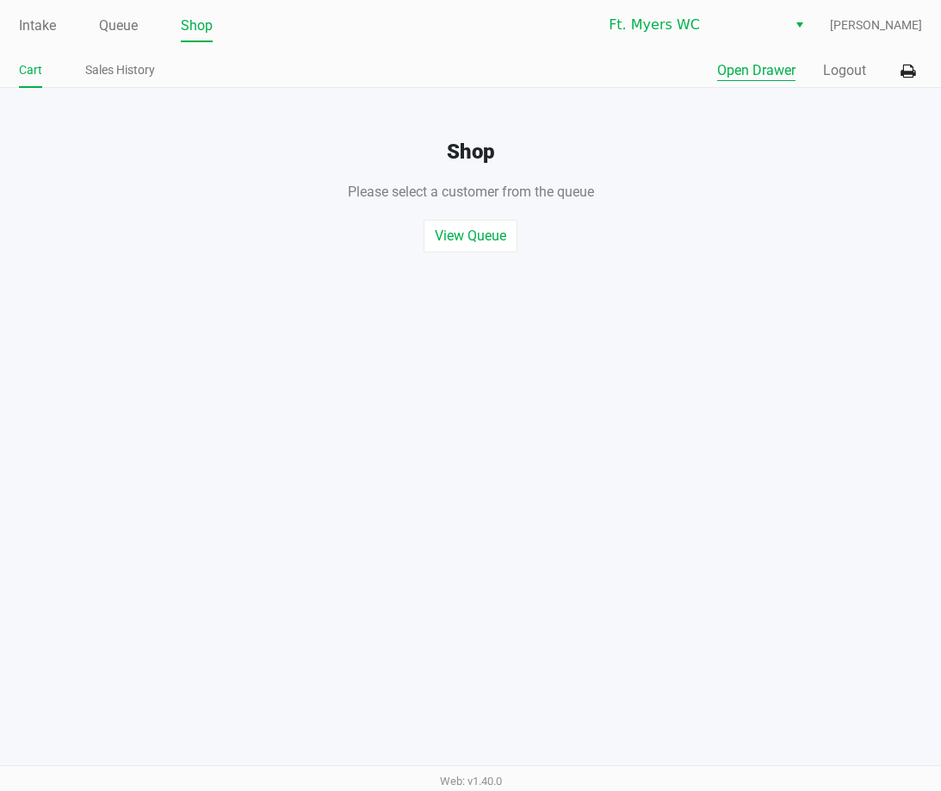
click at [769, 70] on button "Open Drawer" at bounding box center [756, 70] width 78 height 21
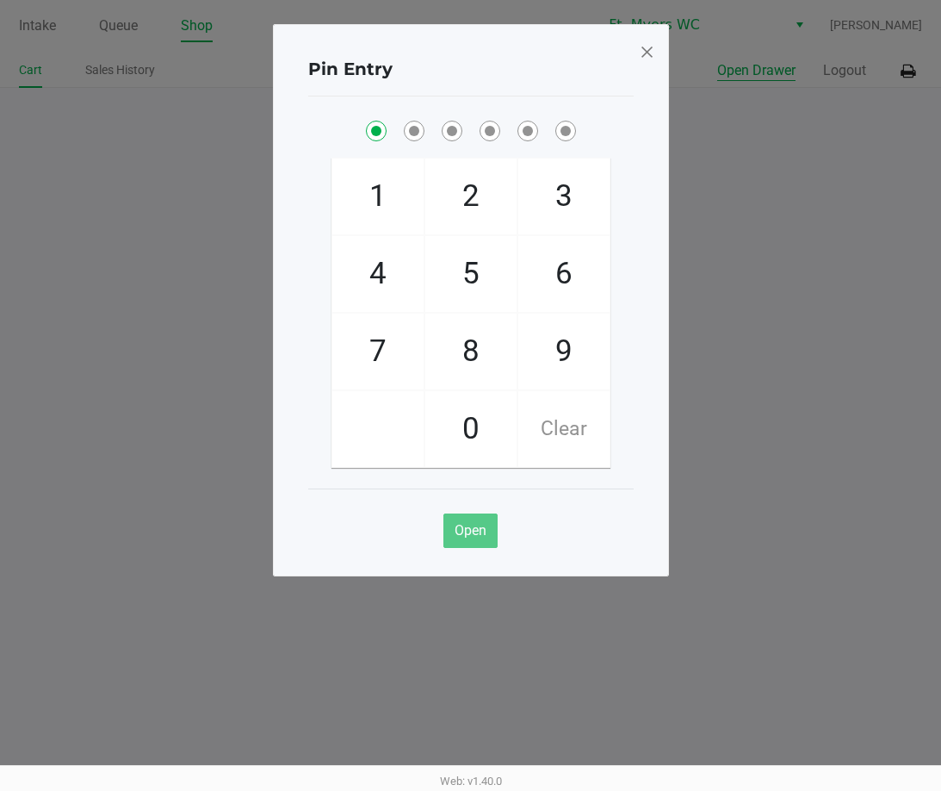
checkbox input "true"
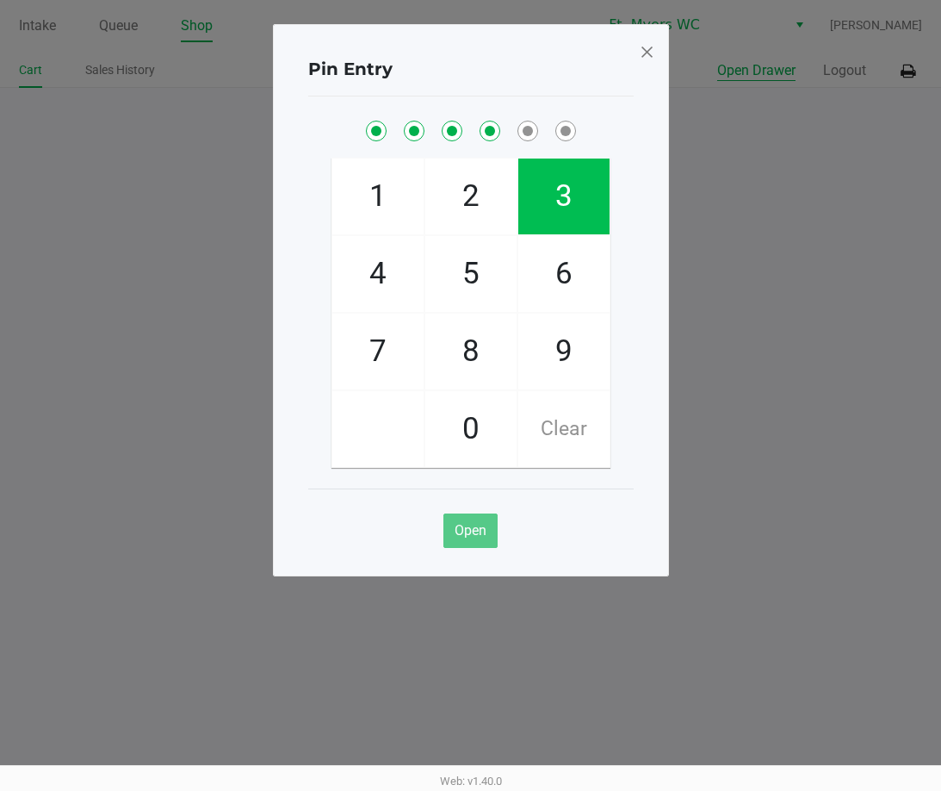
checkbox input "true"
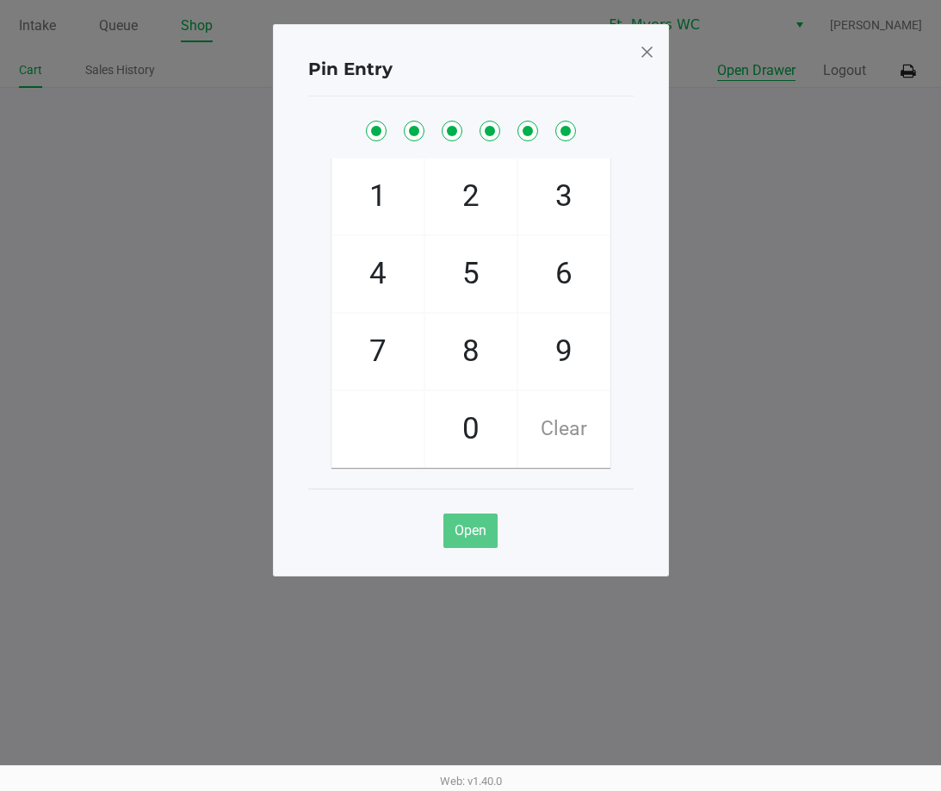
checkbox input "true"
checkbox input "false"
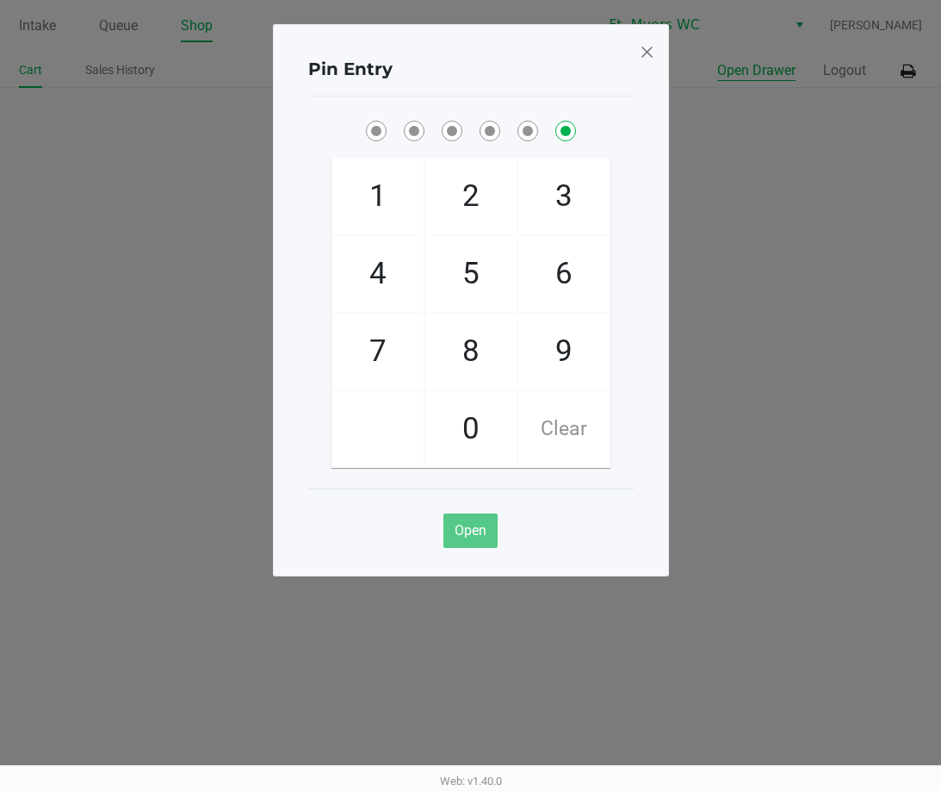
checkbox input "false"
drag, startPoint x: 473, startPoint y: 151, endPoint x: 474, endPoint y: 127, distance: 24.1
click at [474, 133] on div "1 4 7 2 5 8 0 3 6 9 Clear" at bounding box center [471, 292] width 326 height 351
checkbox input "true"
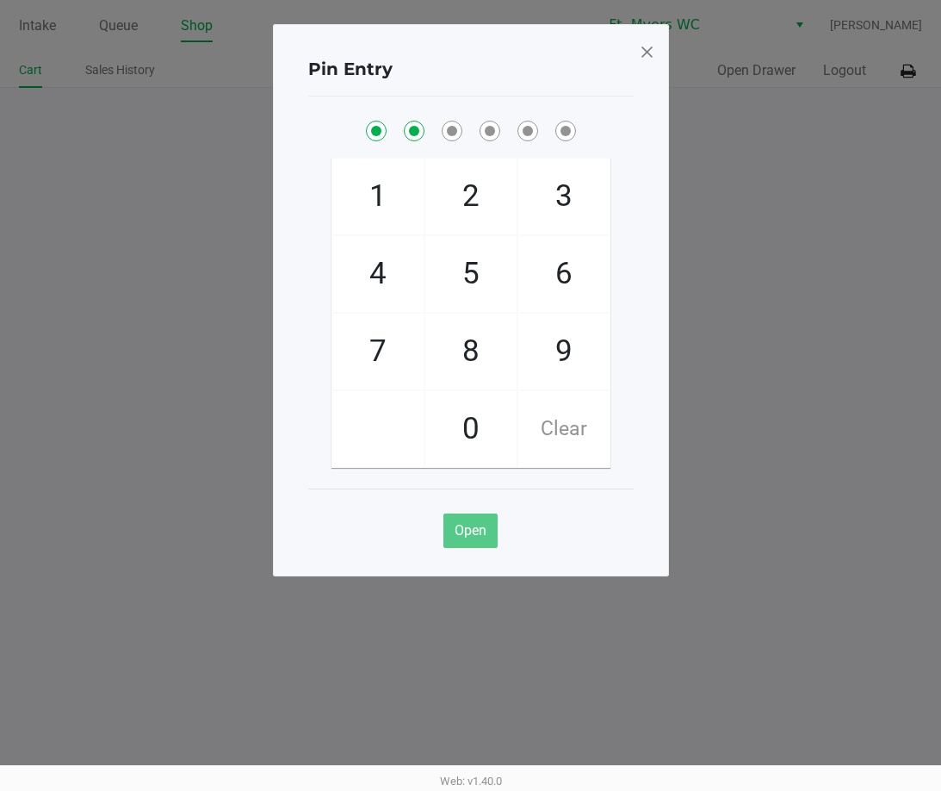
checkbox input "true"
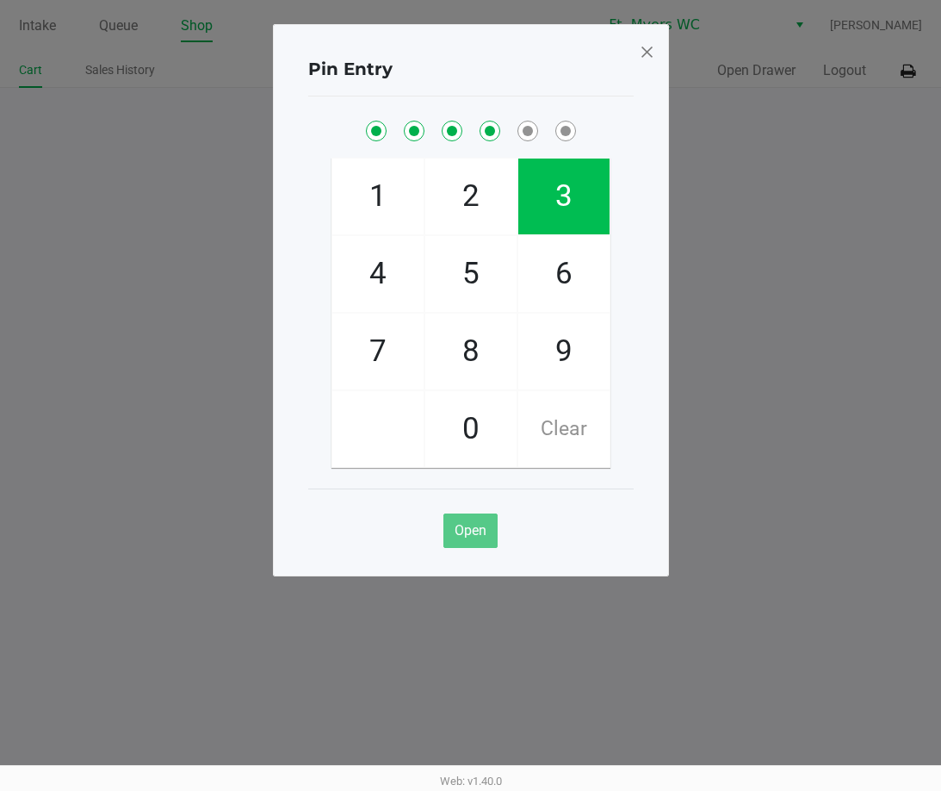
checkbox input "true"
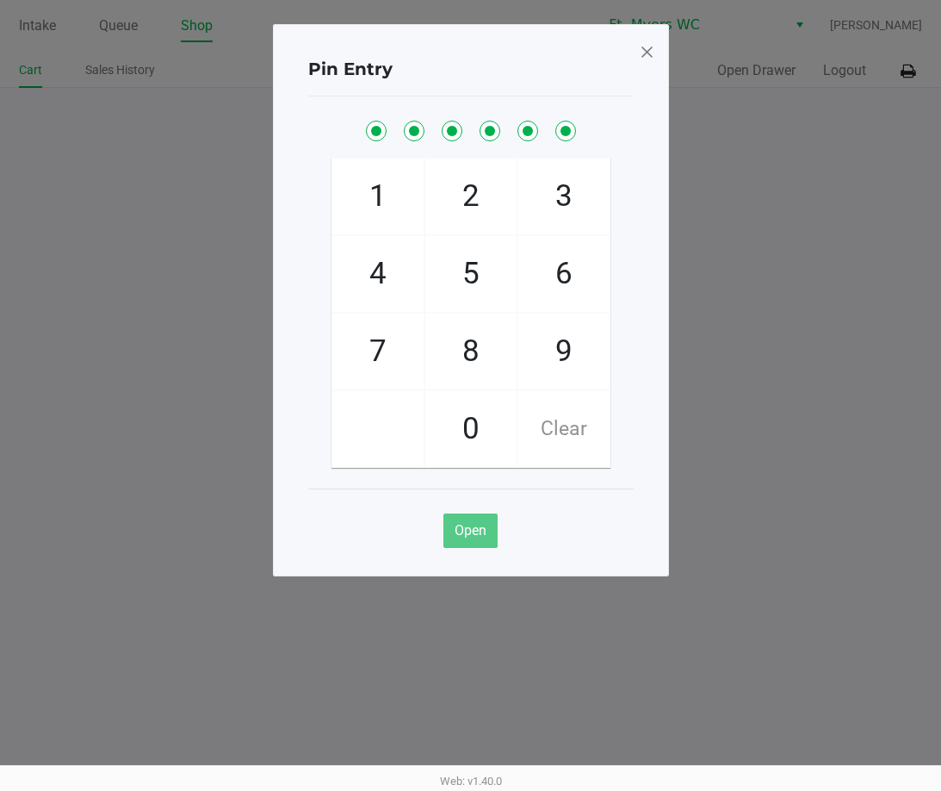
checkbox input "true"
